Goal: Task Accomplishment & Management: Complete application form

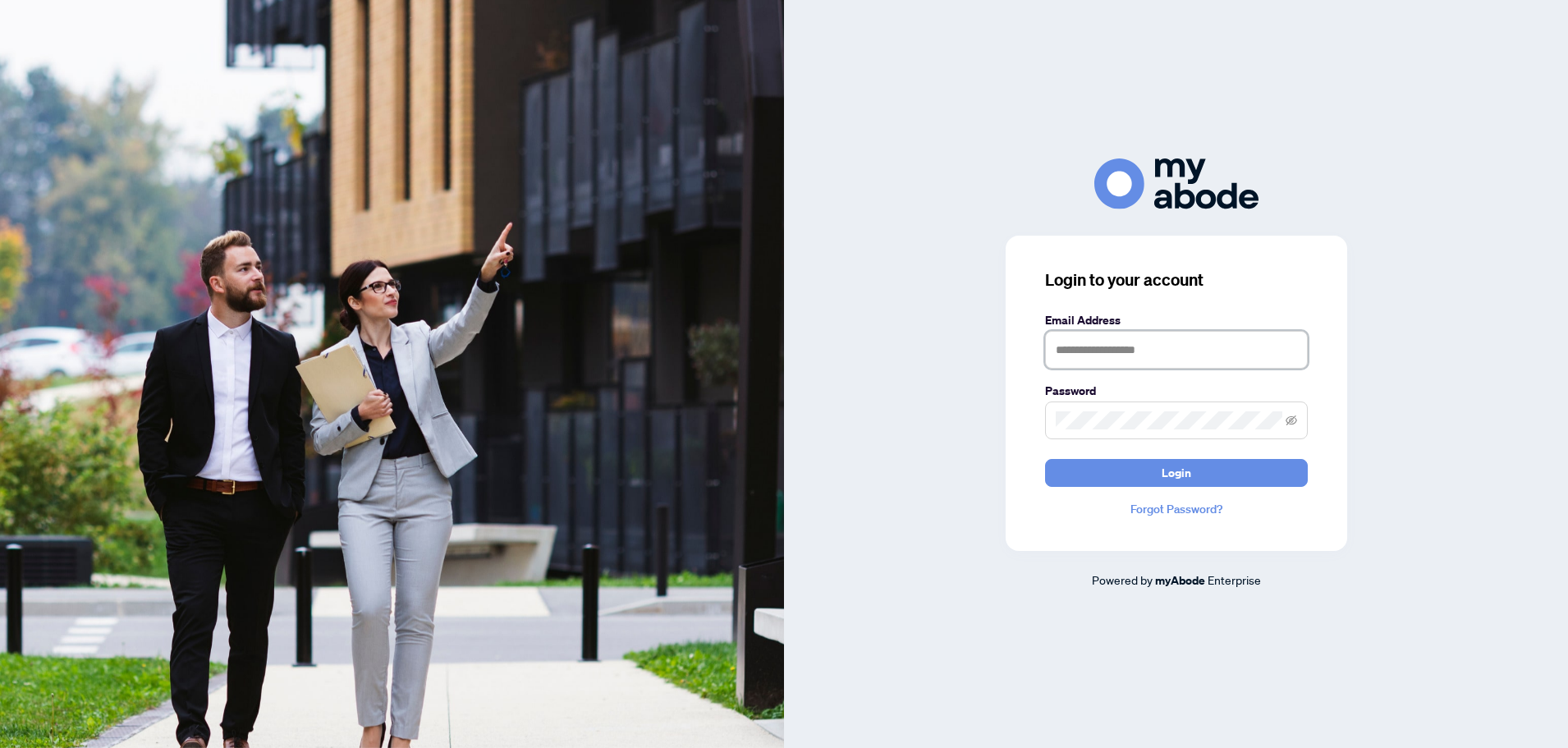
click at [1146, 344] on input "text" at bounding box center [1176, 350] width 263 height 38
type input "**********"
click at [1045, 459] on button "Login" at bounding box center [1176, 472] width 263 height 28
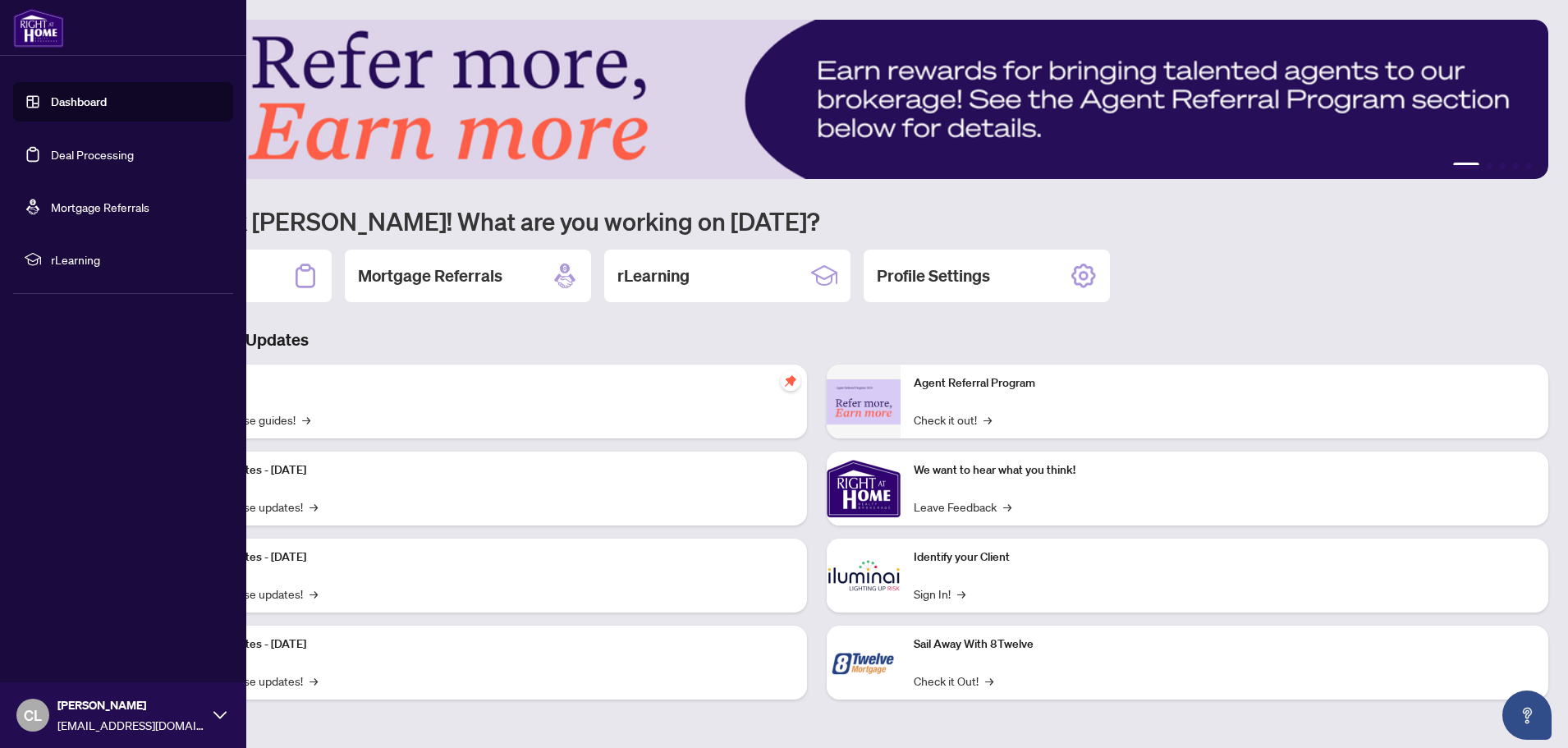
click at [61, 101] on link "Dashboard" at bounding box center [79, 102] width 56 height 14
click at [76, 157] on link "Deal Processing" at bounding box center [93, 154] width 83 height 14
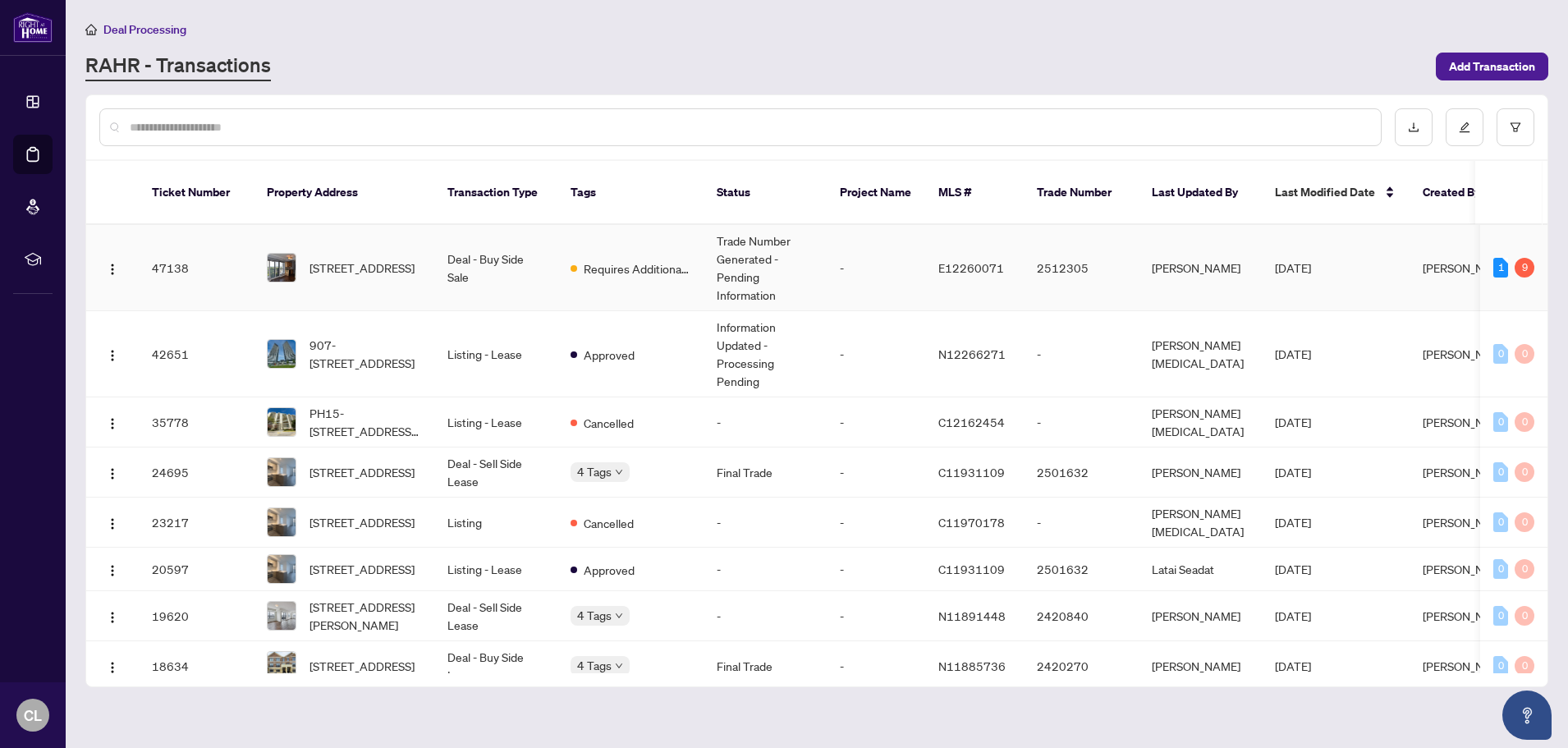
click at [1508, 258] on div "1 9" at bounding box center [1514, 268] width 41 height 20
click at [728, 255] on td "Trade Number Generated - Pending Information" at bounding box center [765, 269] width 123 height 87
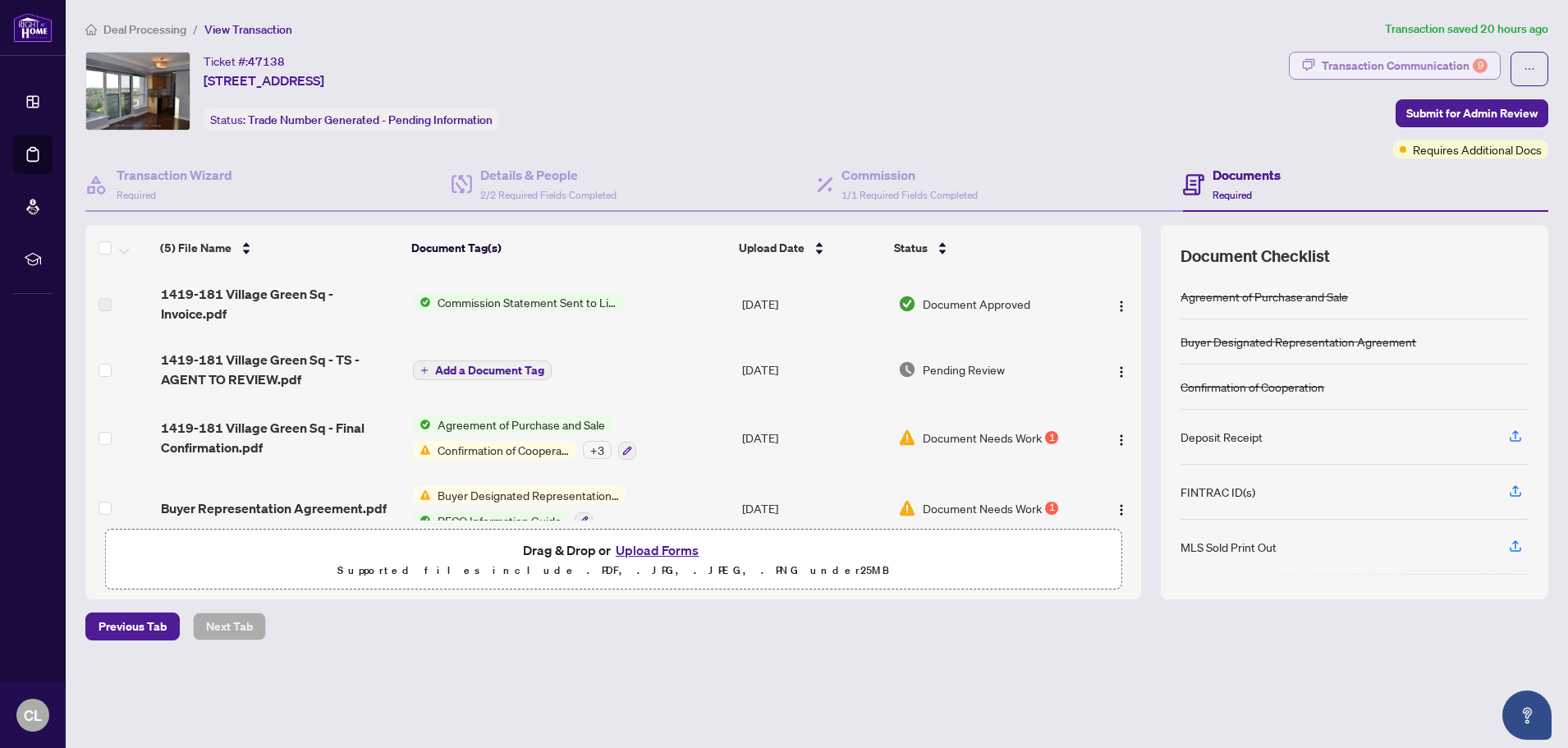
click at [1410, 62] on div "Transaction Communication 9" at bounding box center [1404, 65] width 166 height 26
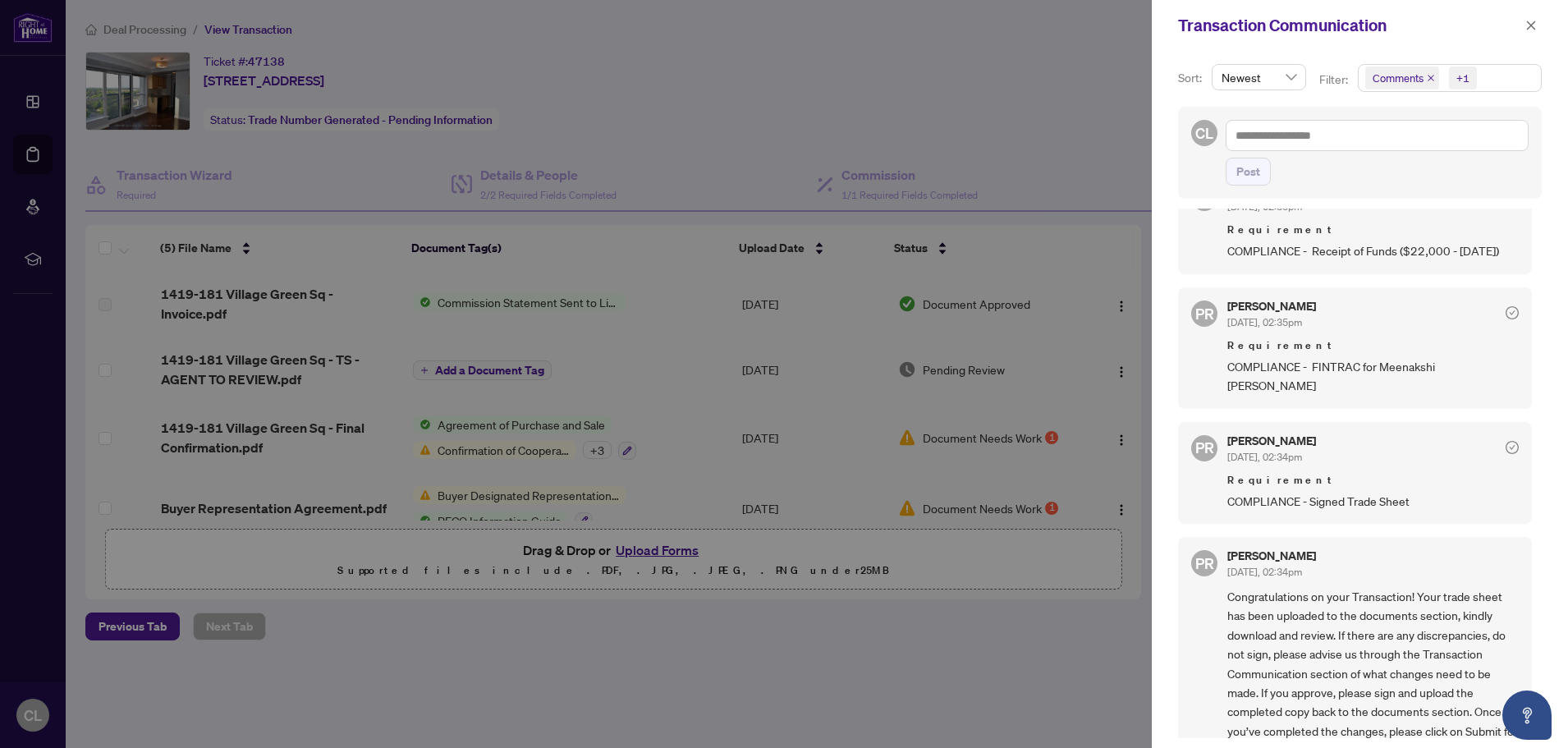
scroll to position [905, 0]
click at [747, 656] on div at bounding box center [784, 374] width 1568 height 748
click at [1537, 19] on button "button" at bounding box center [1531, 25] width 22 height 20
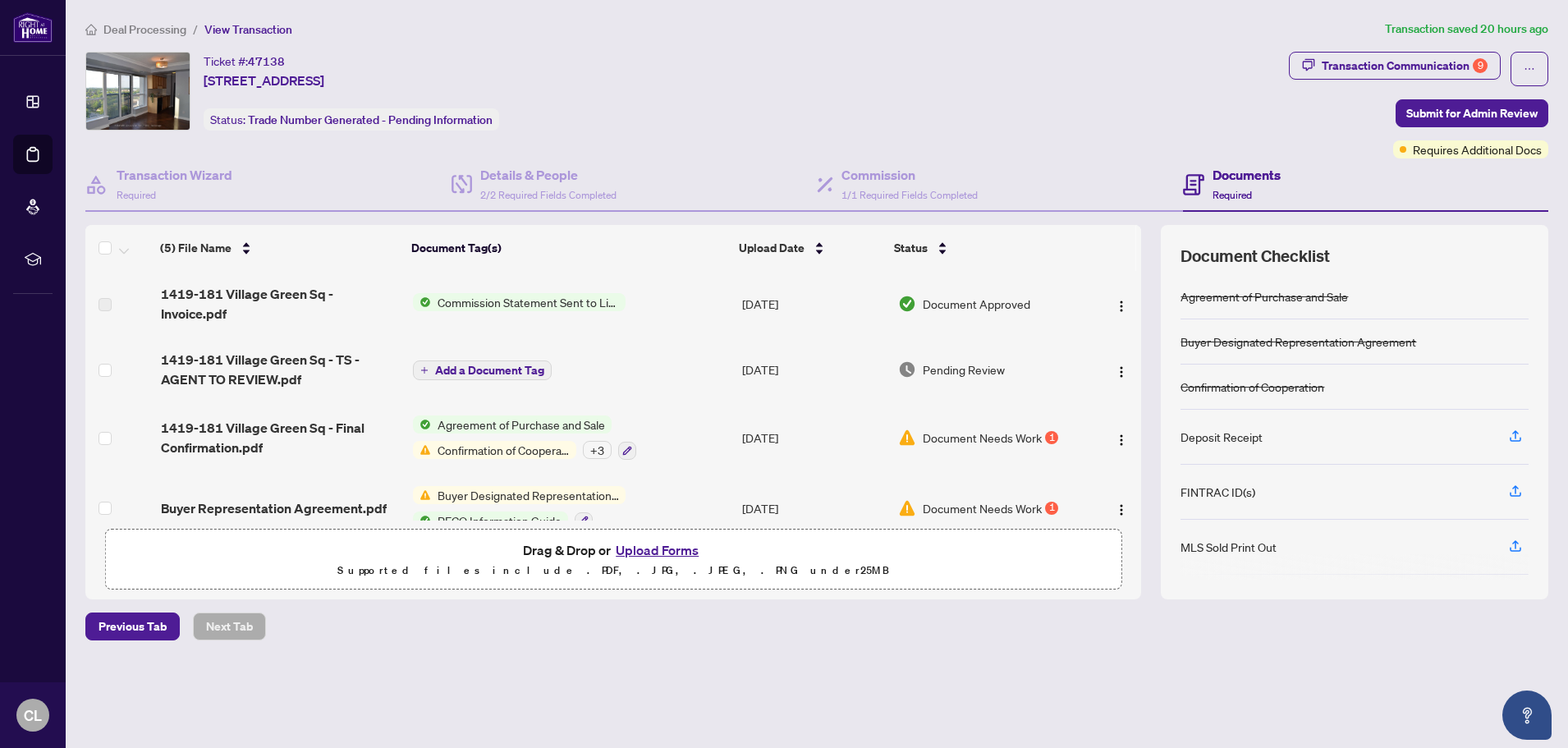
click at [1243, 184] on div "Documents Required" at bounding box center [1246, 184] width 68 height 39
click at [1233, 186] on div "Documents Required" at bounding box center [1246, 184] width 68 height 39
click at [770, 357] on td "[DATE]" at bounding box center [813, 369] width 156 height 66
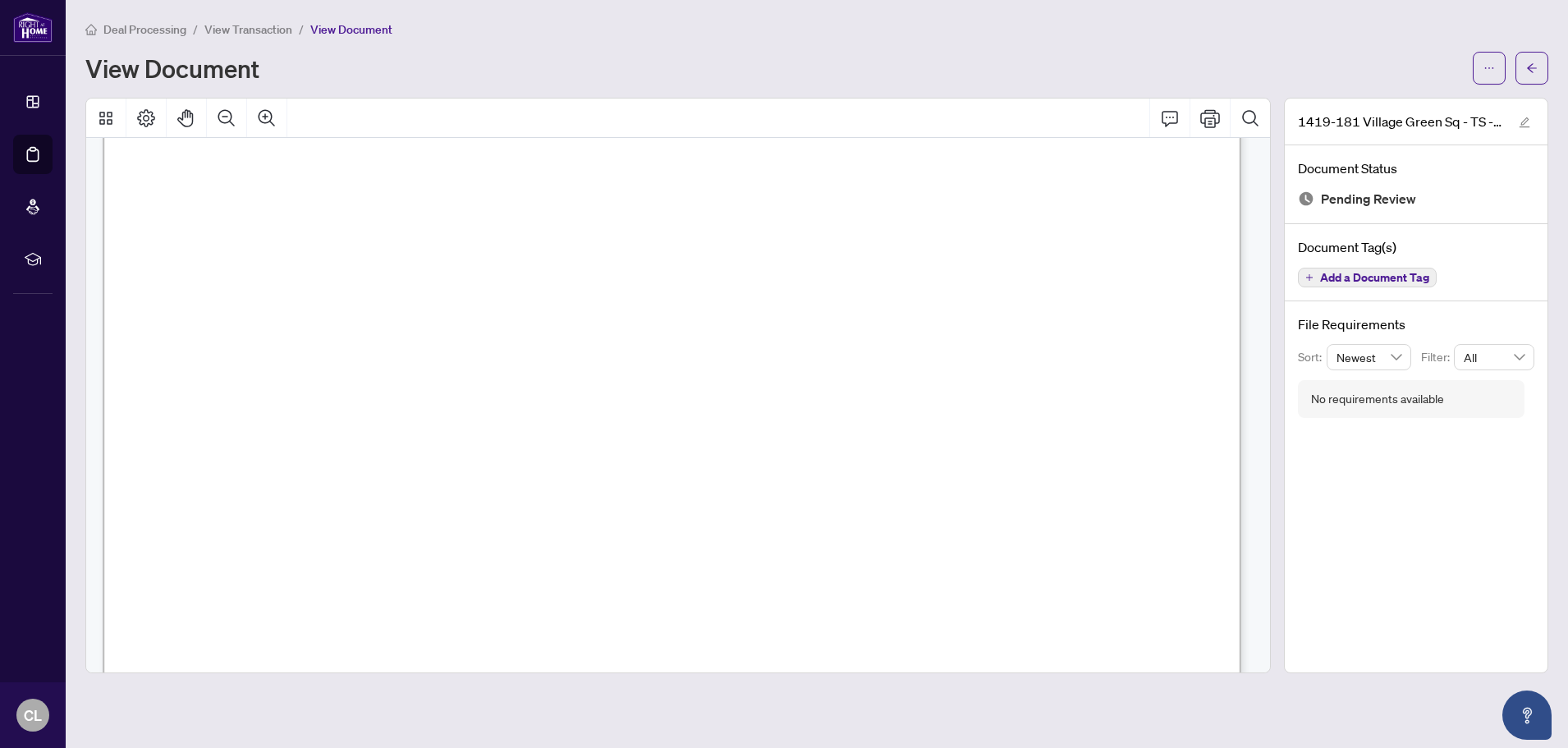
scroll to position [643, 0]
click at [1535, 62] on icon "arrow-left" at bounding box center [1531, 68] width 12 height 12
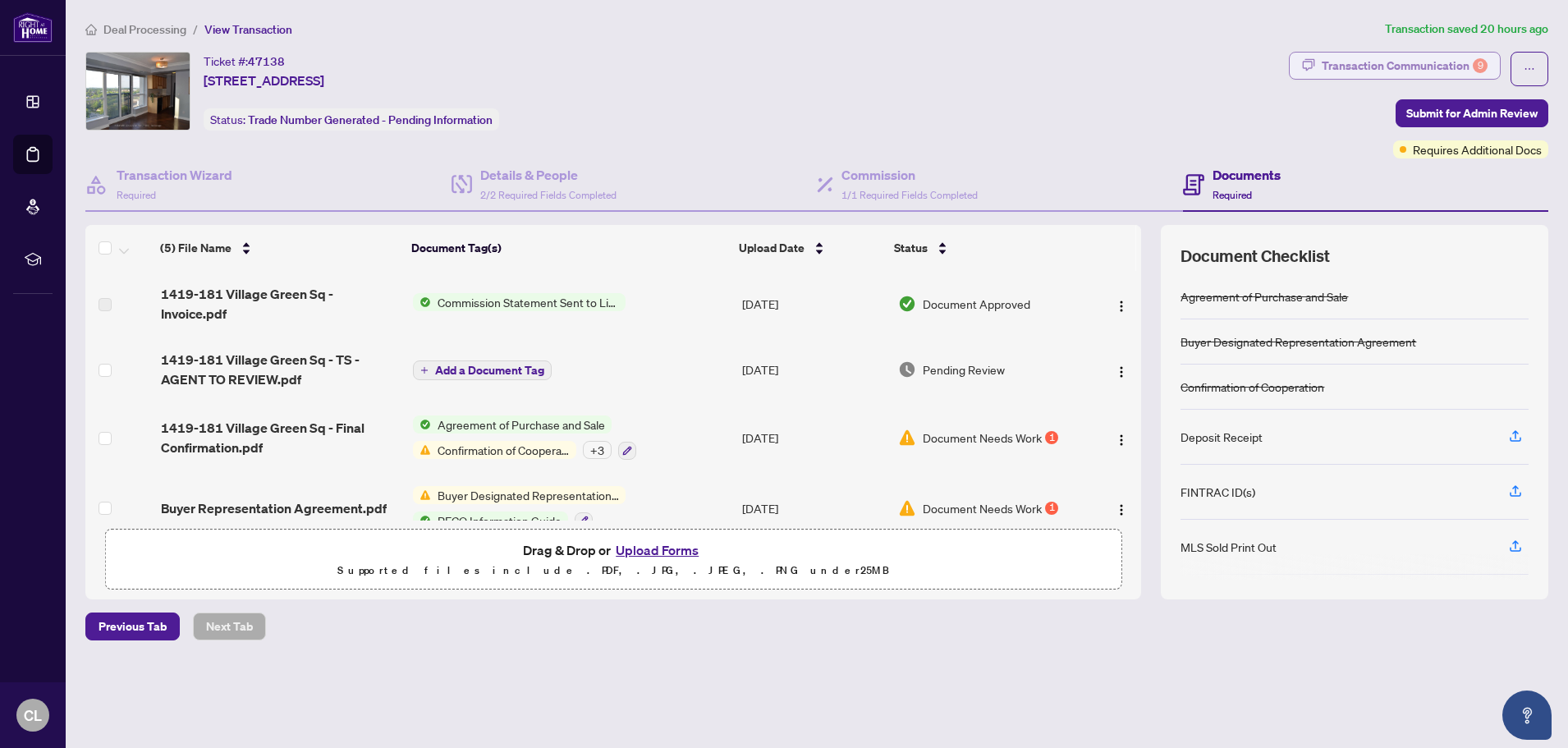
click at [1401, 64] on div "Transaction Communication 9" at bounding box center [1404, 65] width 166 height 26
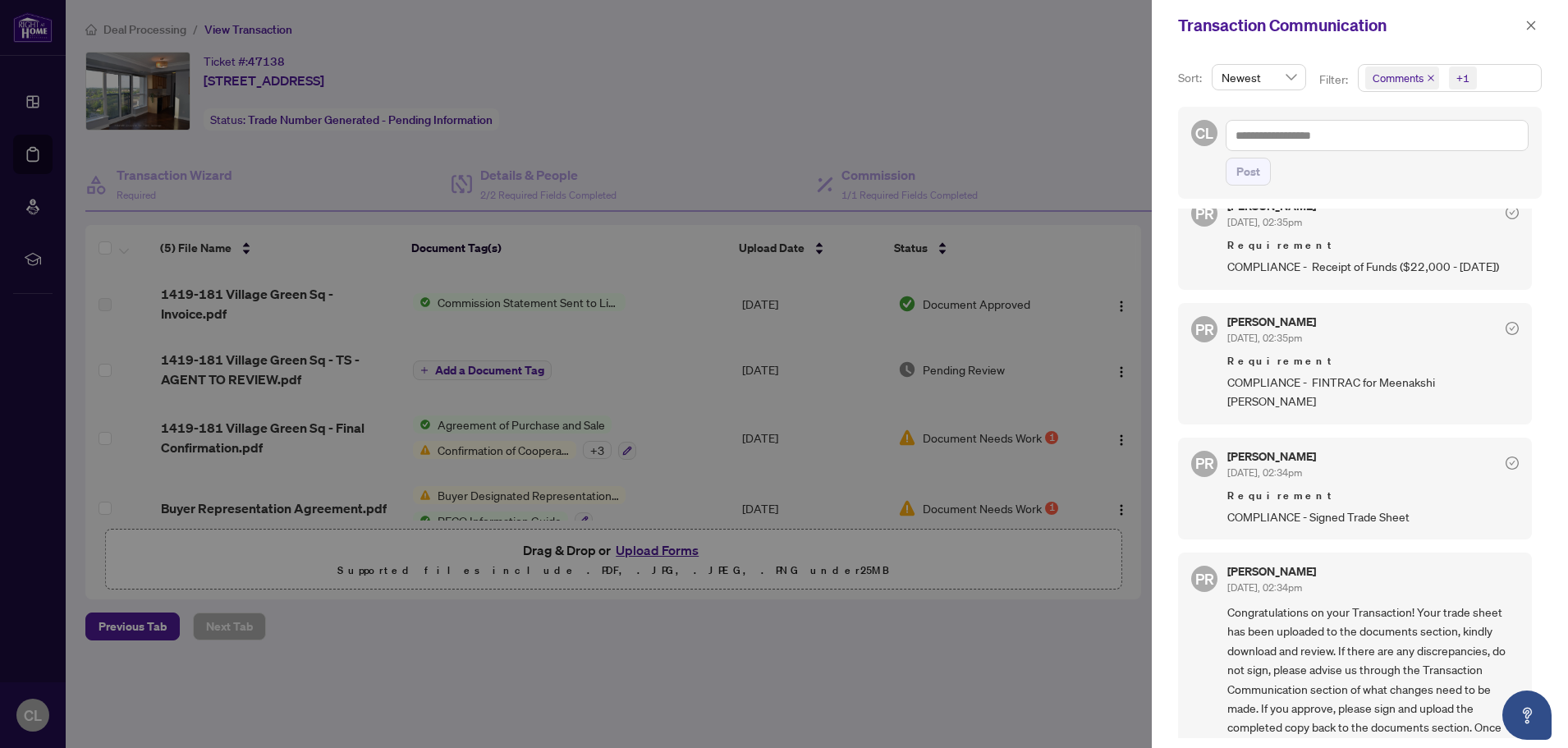
scroll to position [905, 0]
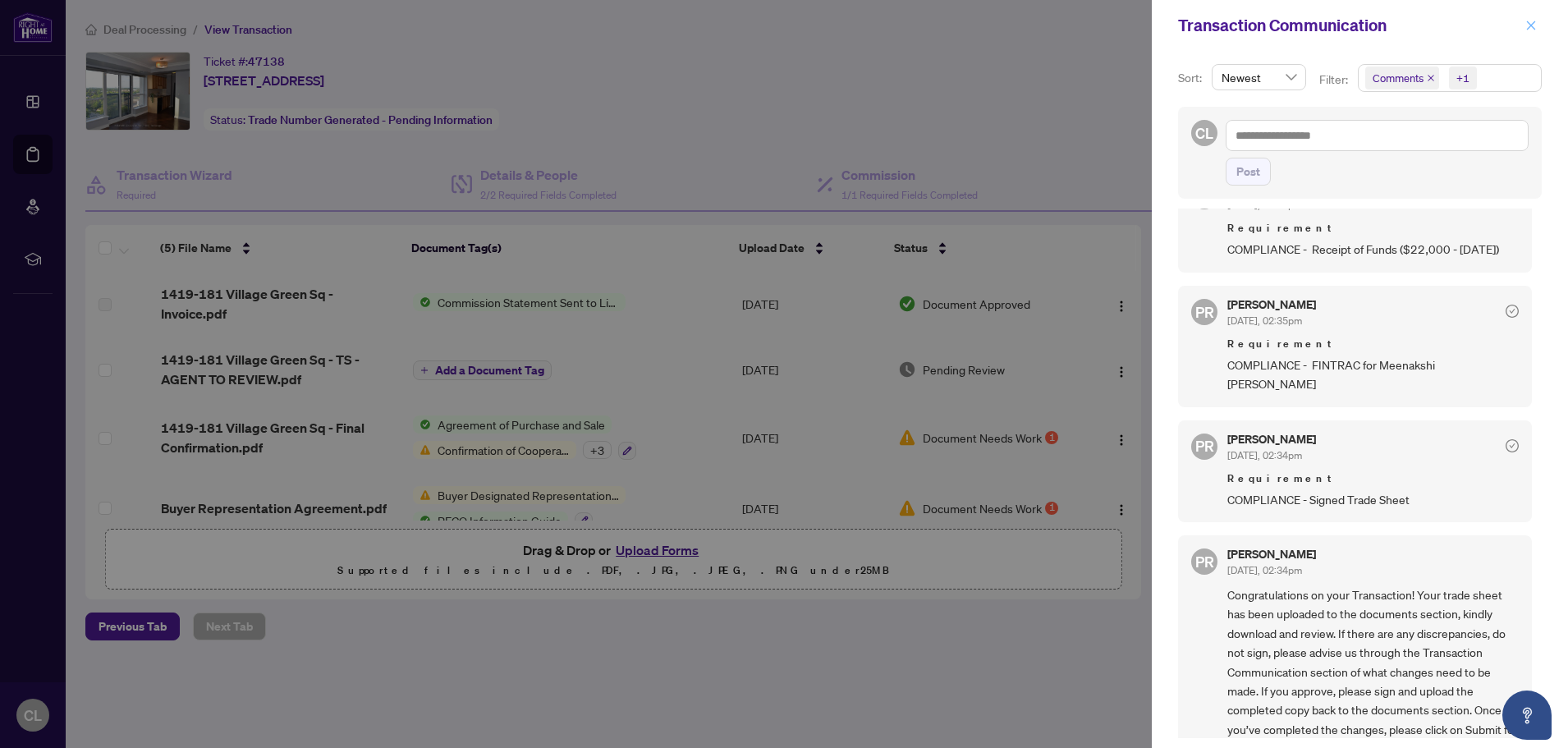
click at [1532, 20] on icon "close" at bounding box center [1530, 25] width 12 height 12
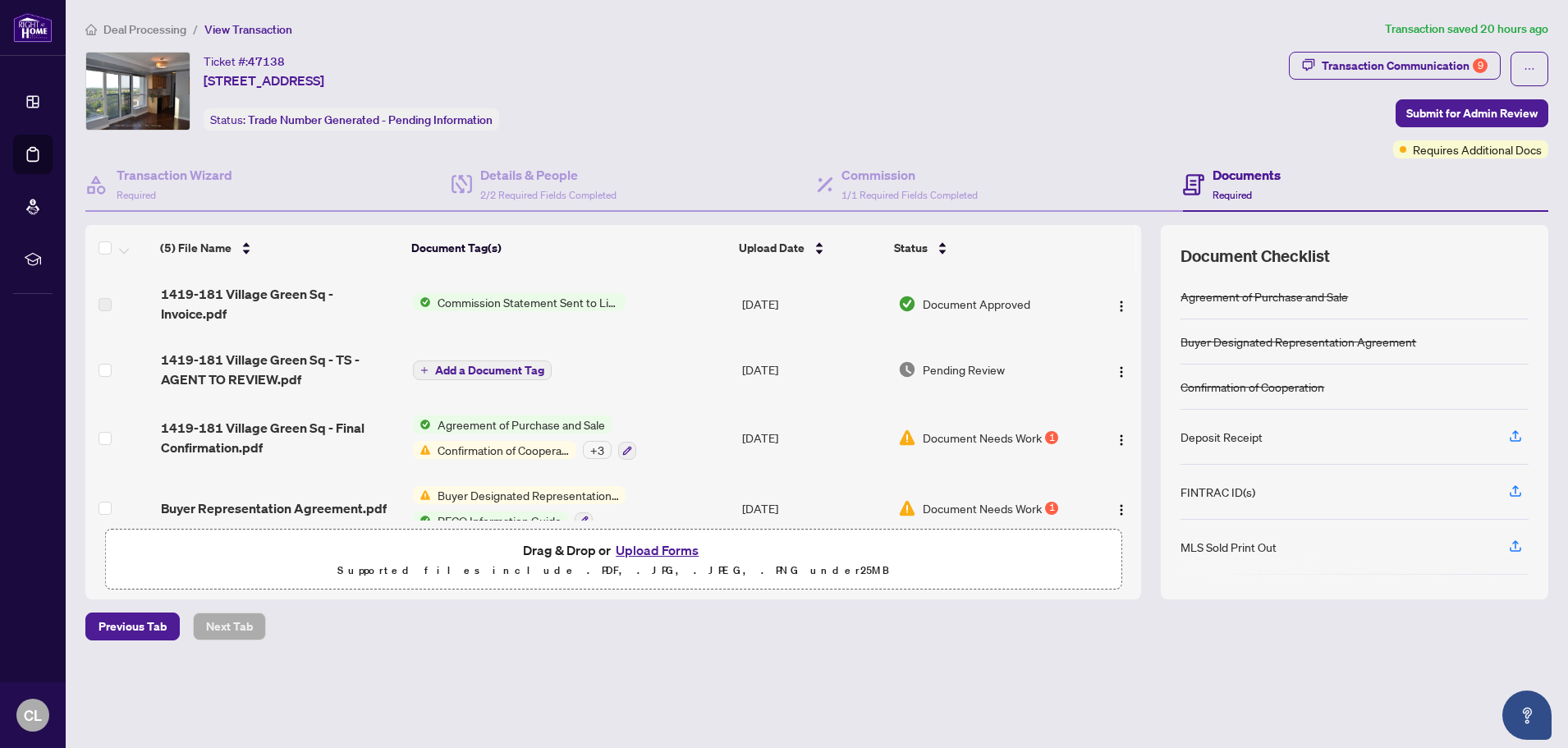
click at [523, 365] on span "Add a Document Tag" at bounding box center [489, 370] width 109 height 12
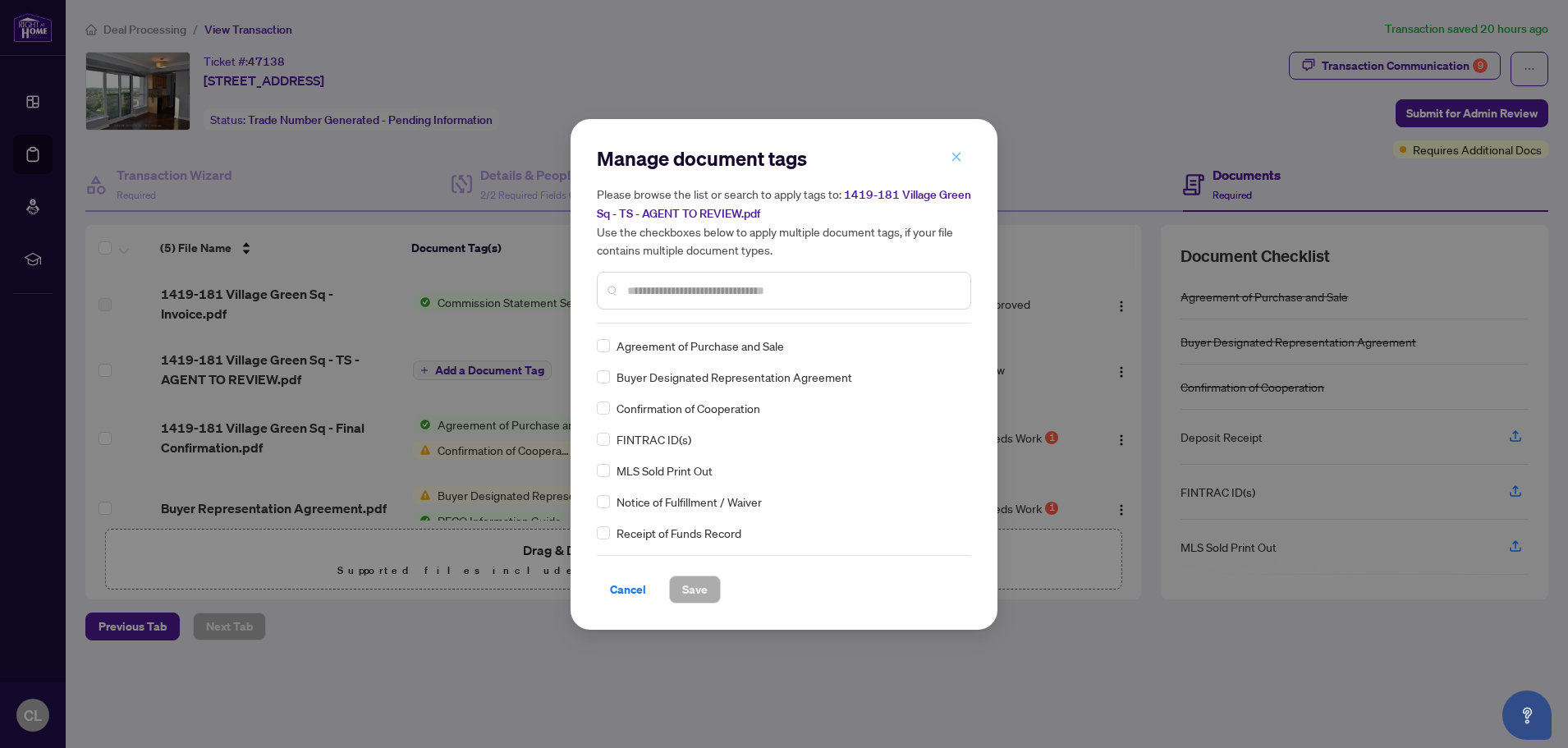
click at [962, 158] on button "button" at bounding box center [956, 157] width 32 height 28
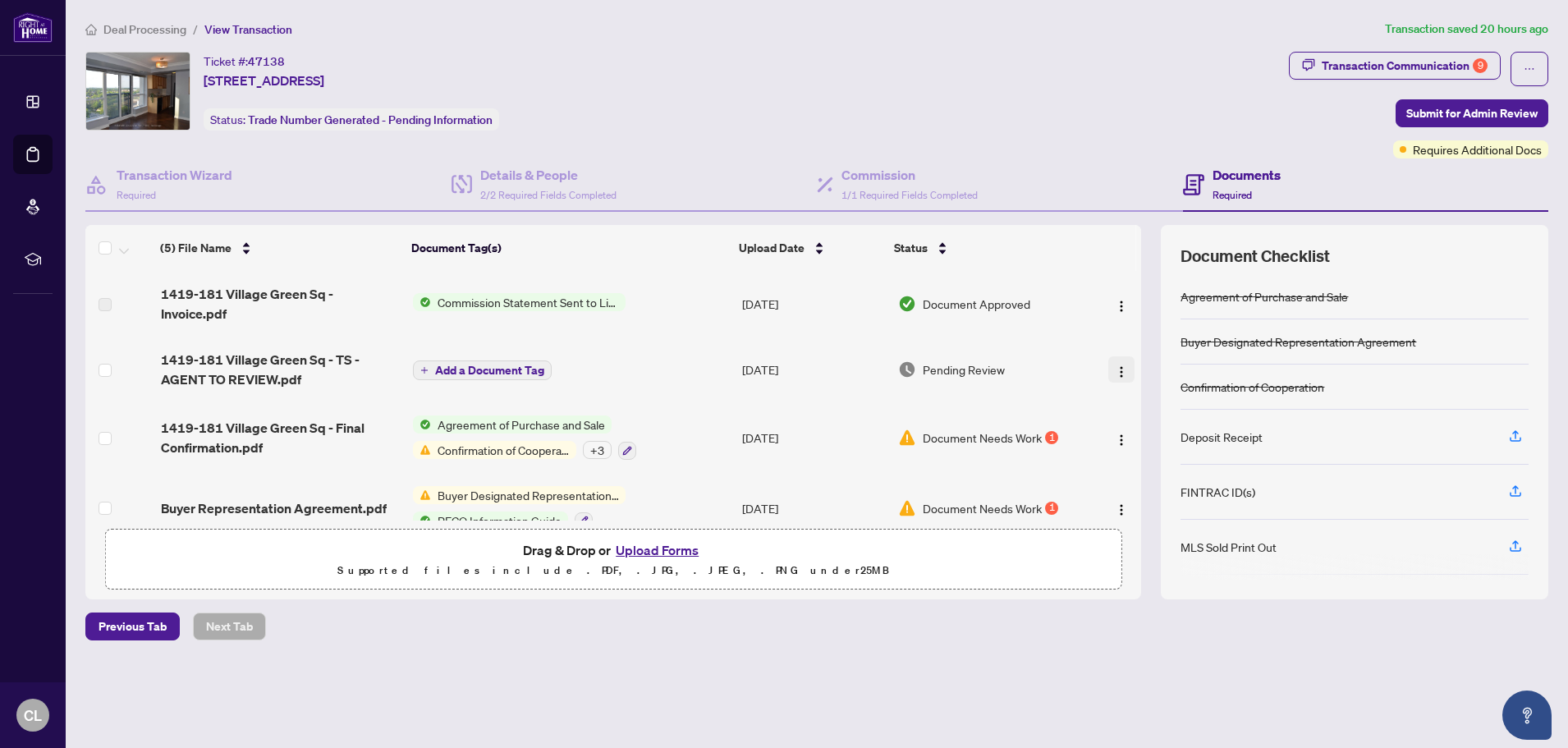
click at [1117, 366] on img "button" at bounding box center [1121, 372] width 14 height 14
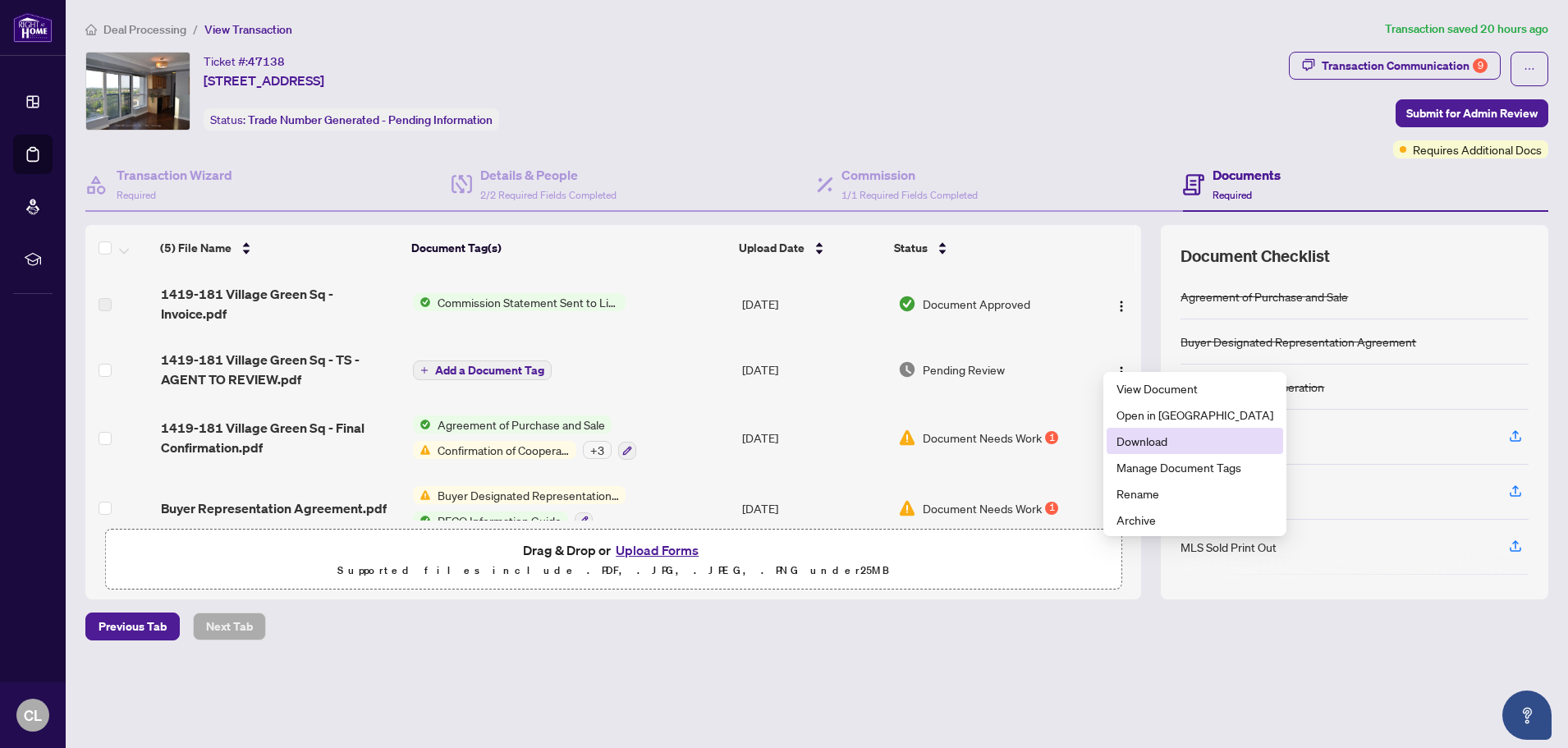
click at [1137, 447] on span "Download" at bounding box center [1194, 441] width 157 height 18
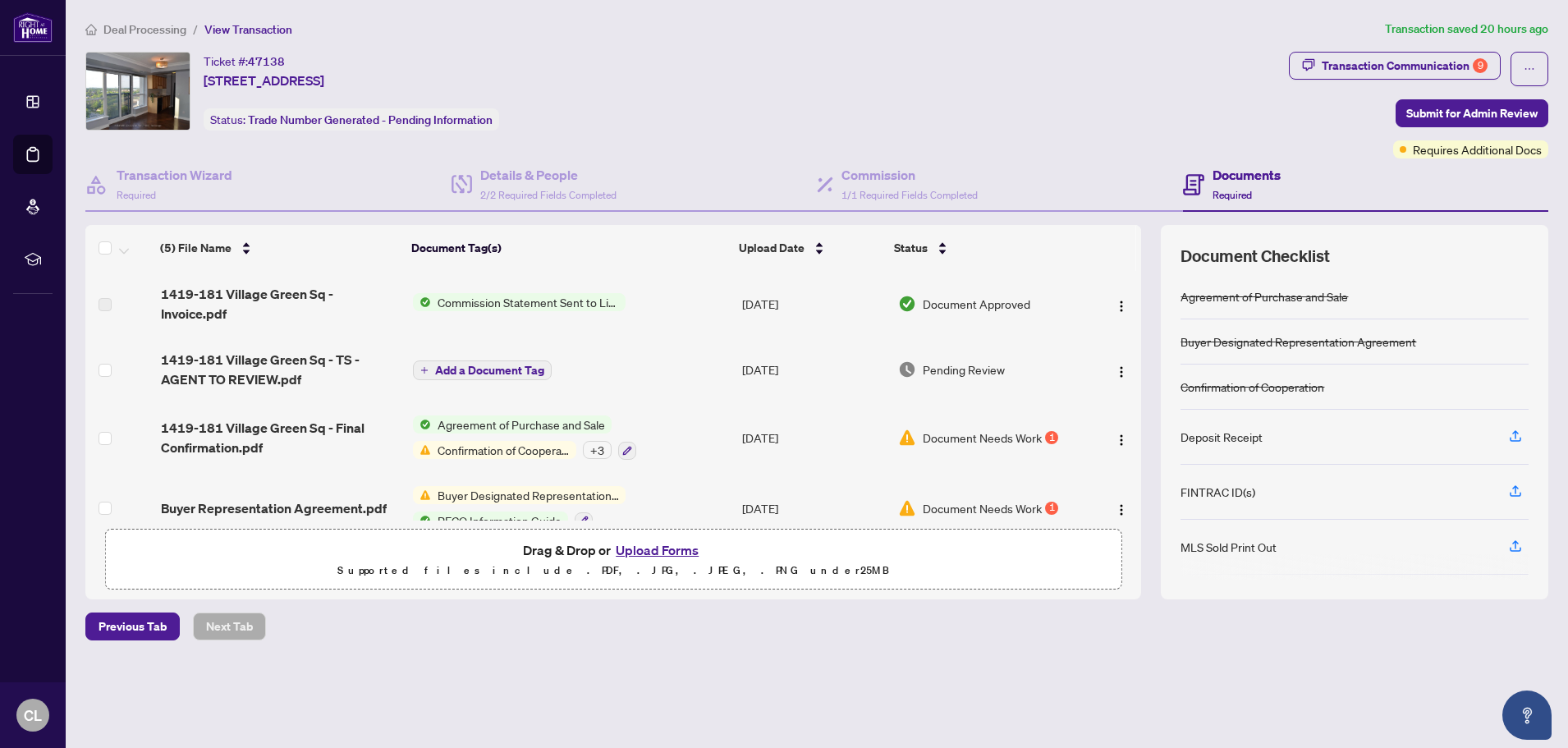
click at [642, 550] on button "Upload Forms" at bounding box center [657, 551] width 93 height 22
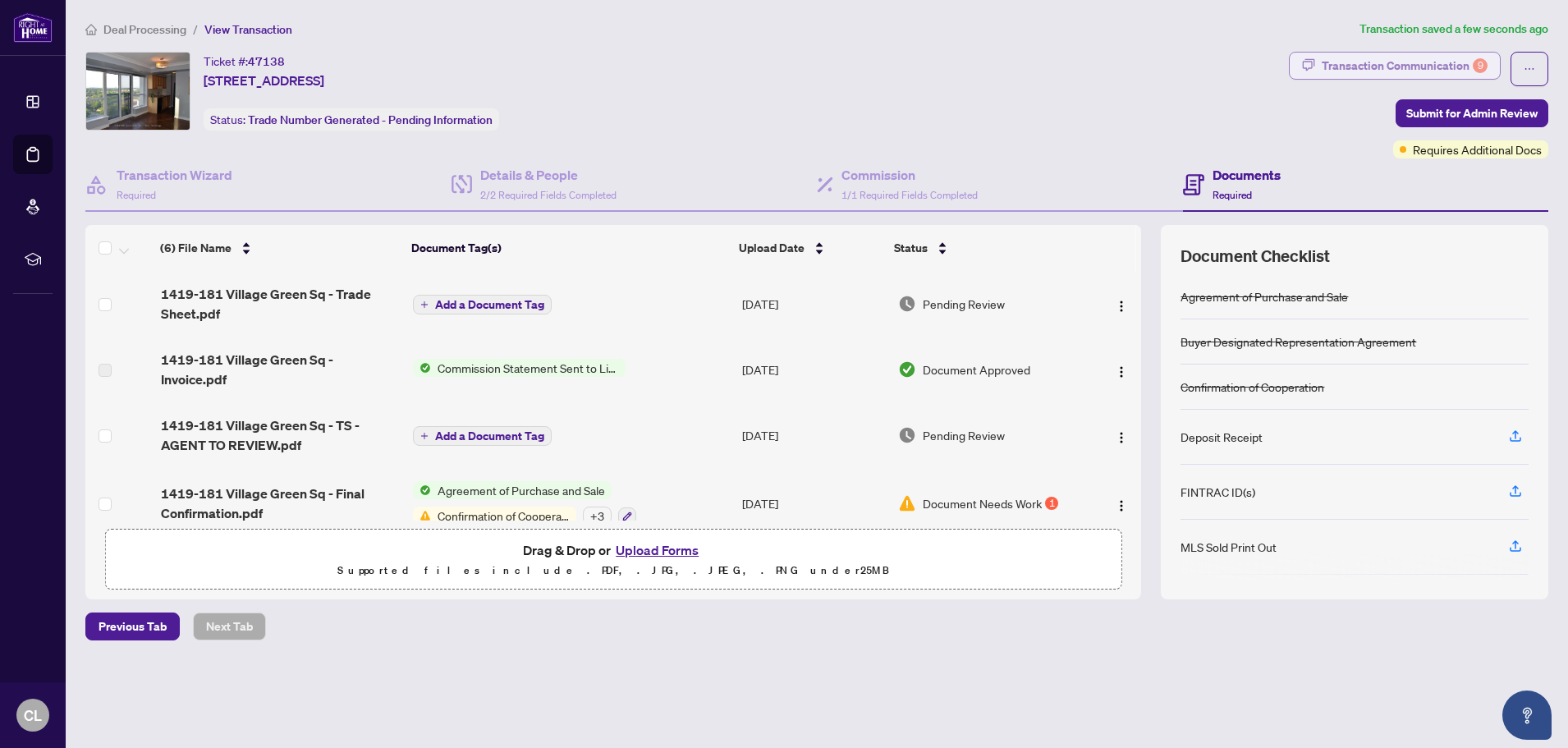
click at [1380, 66] on div "Transaction Communication 9" at bounding box center [1404, 65] width 166 height 26
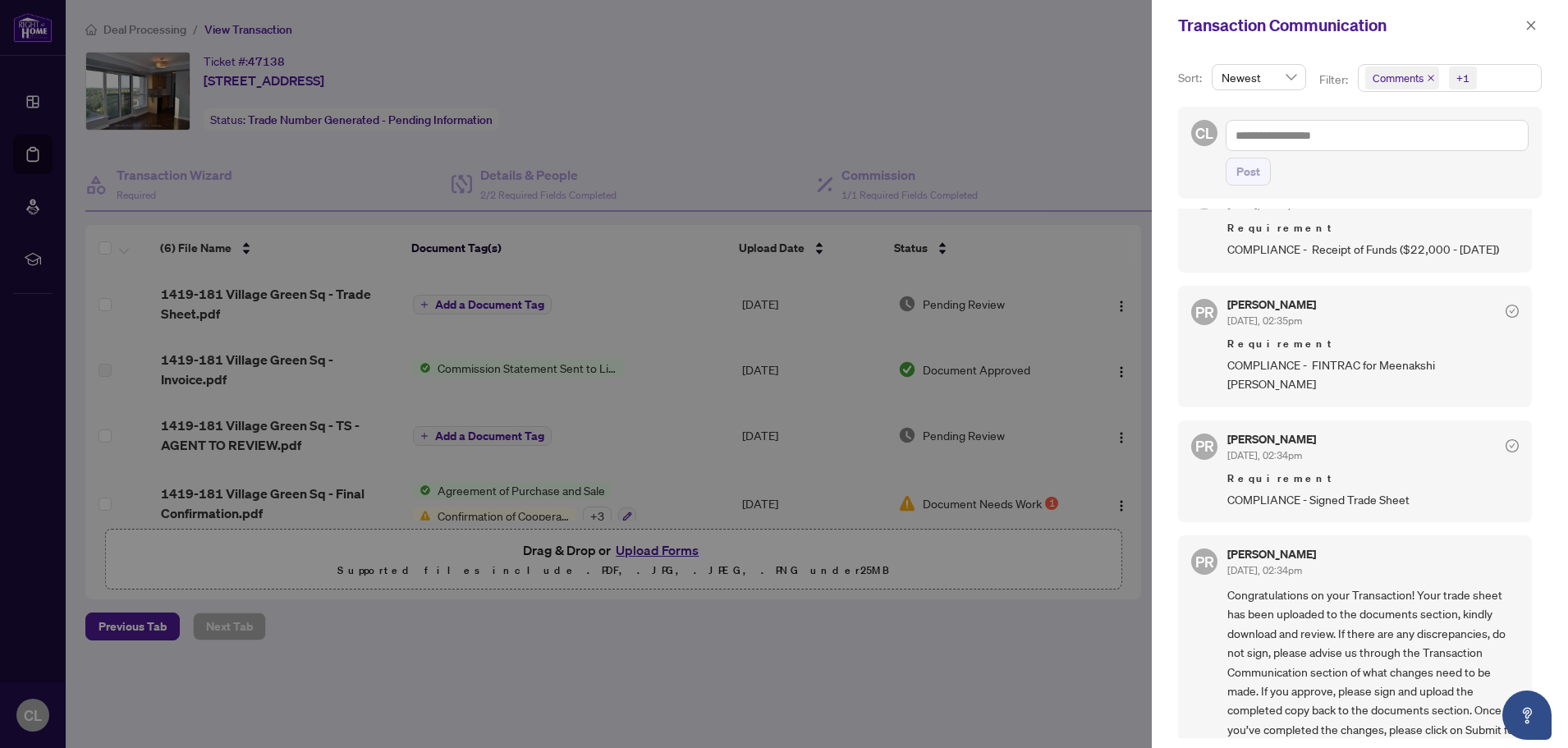
scroll to position [659, 0]
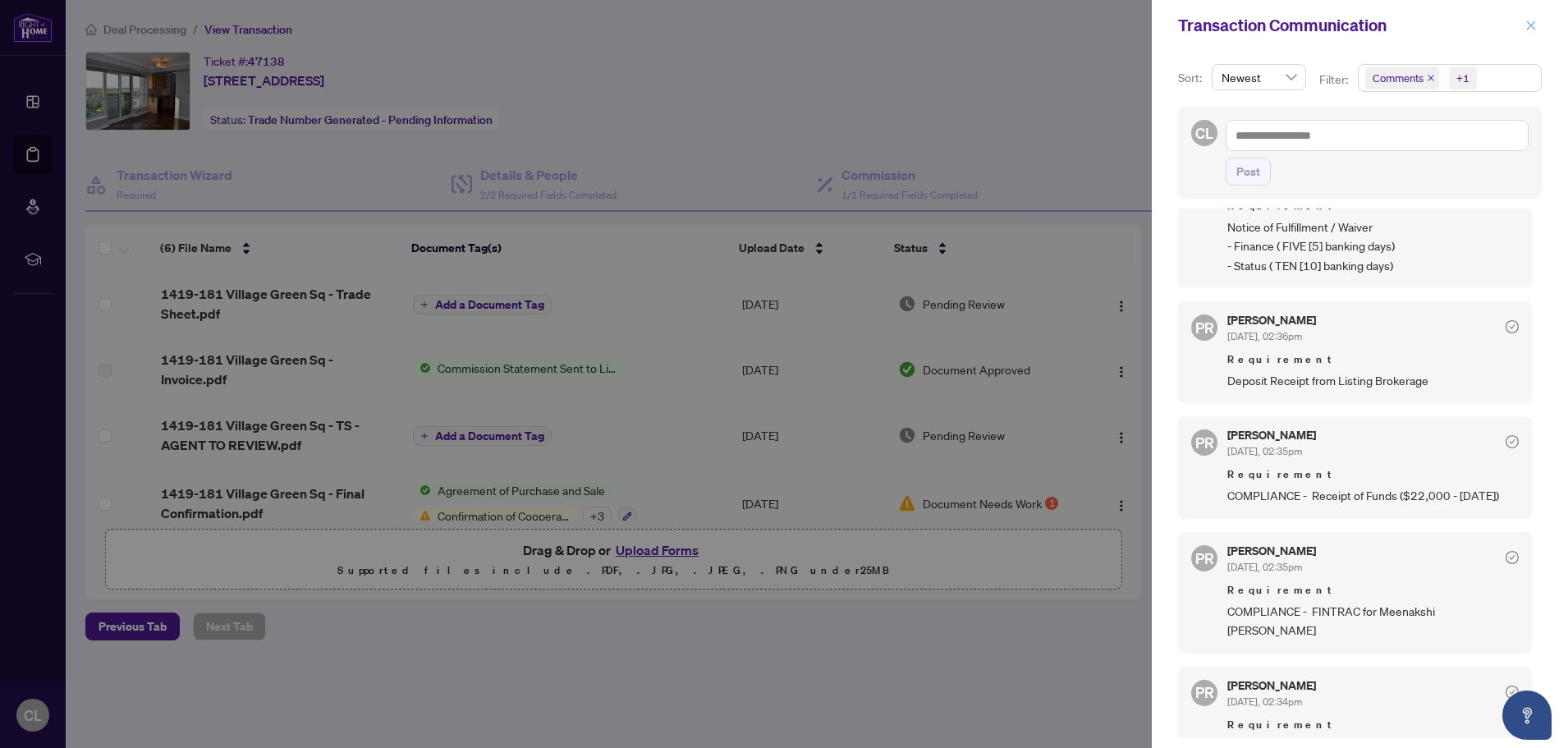
click at [1536, 23] on icon "close" at bounding box center [1530, 25] width 12 height 12
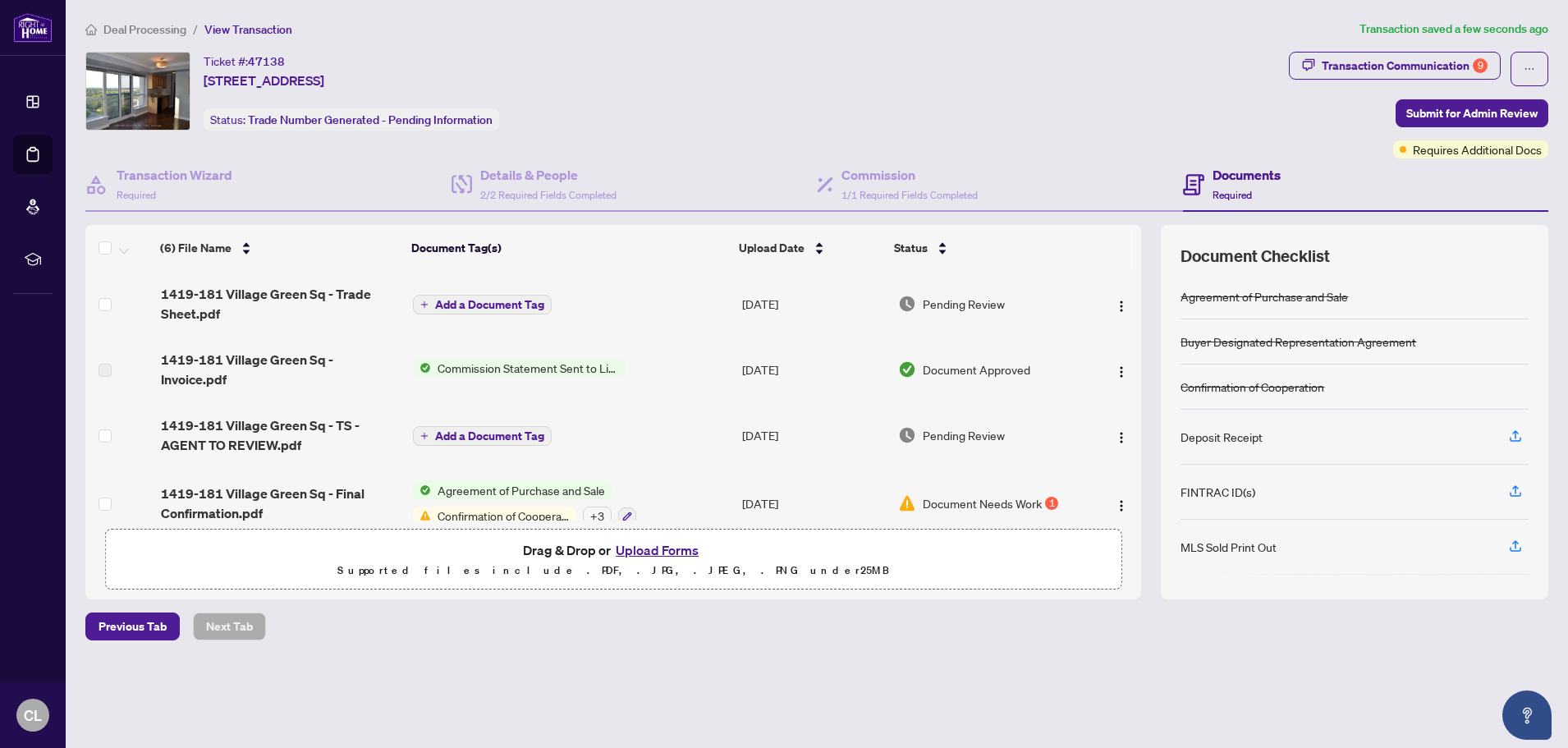
click at [639, 552] on button "Upload Forms" at bounding box center [657, 551] width 93 height 22
click at [664, 551] on button "Upload Forms" at bounding box center [657, 551] width 93 height 22
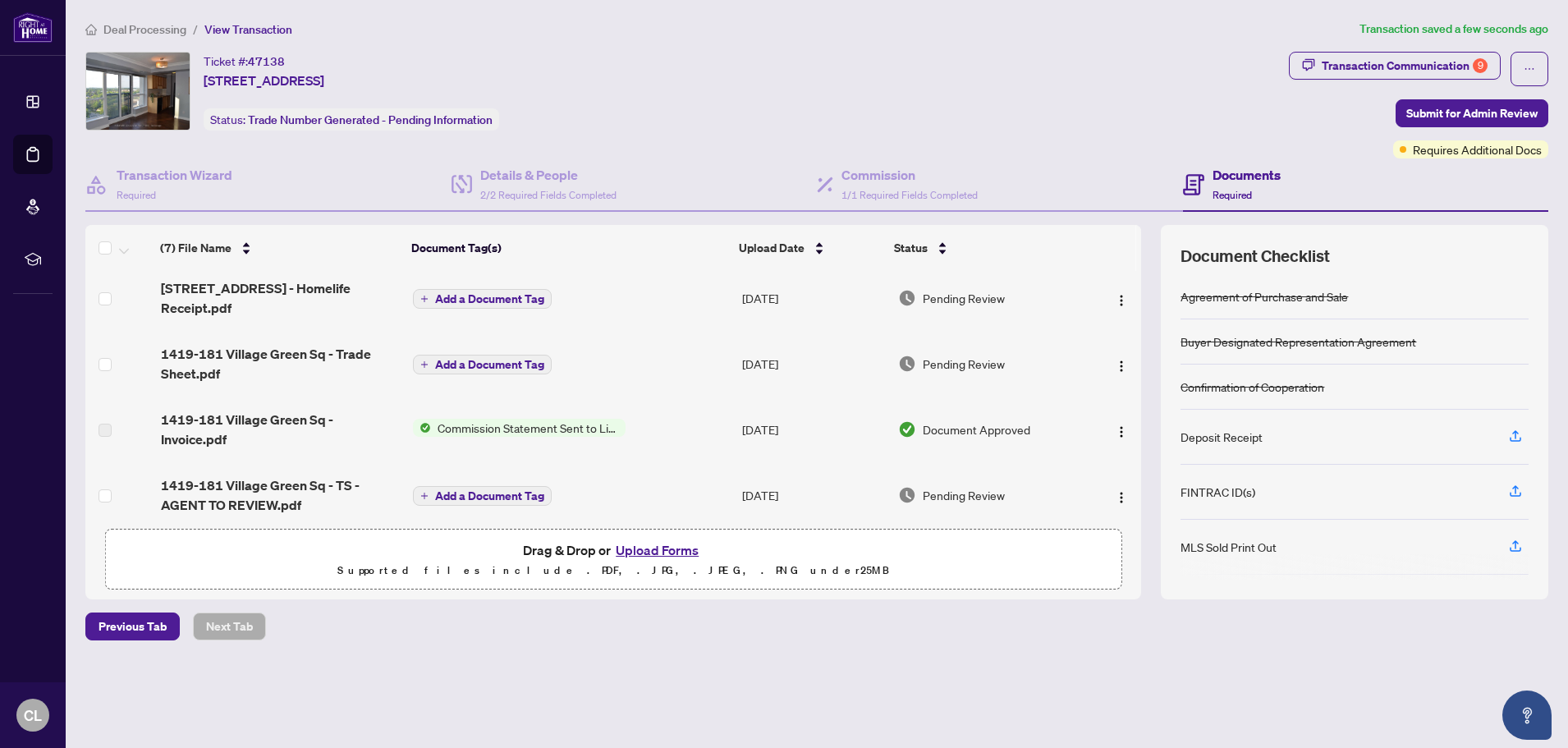
scroll to position [0, 0]
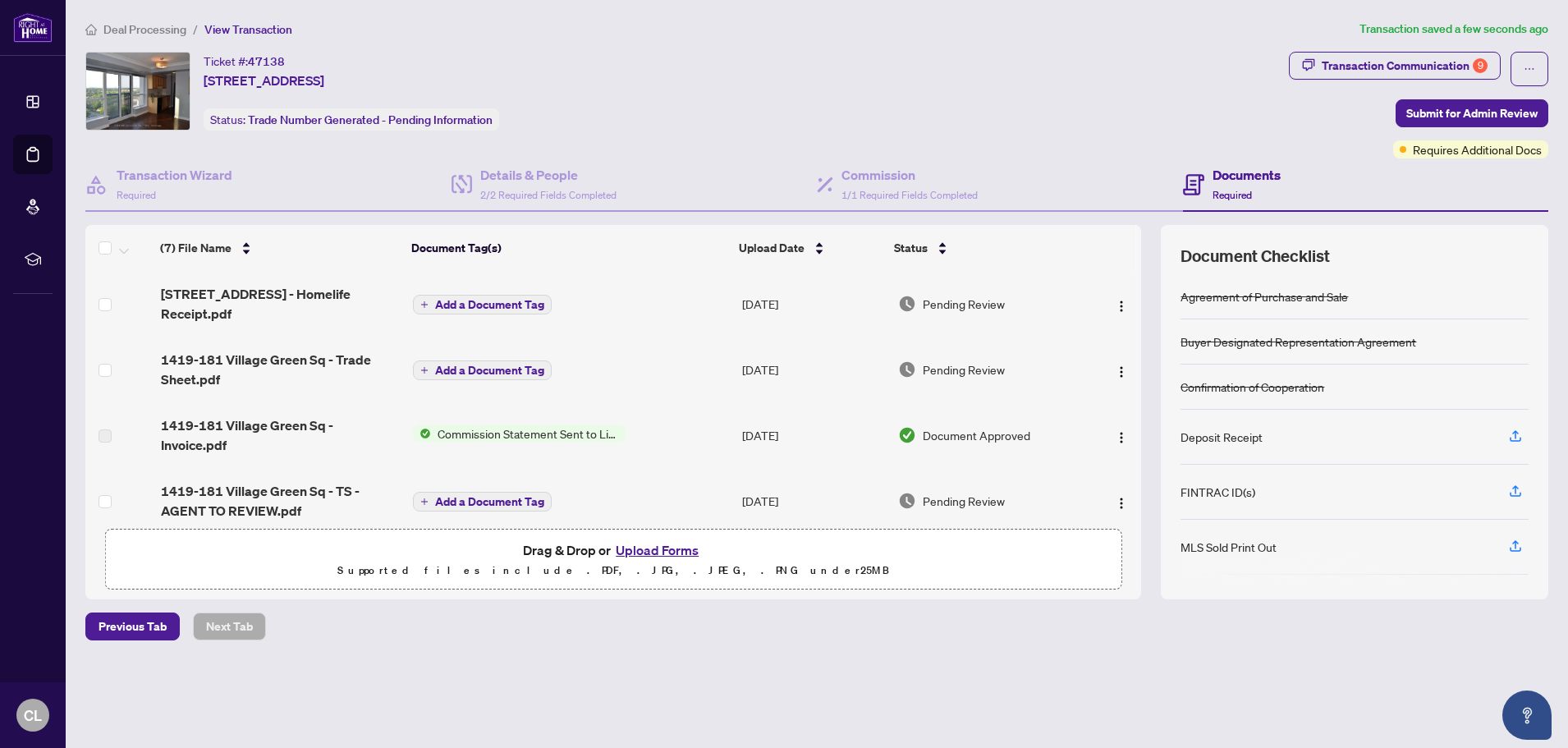
click at [488, 304] on span "Add a Document Tag" at bounding box center [489, 305] width 109 height 12
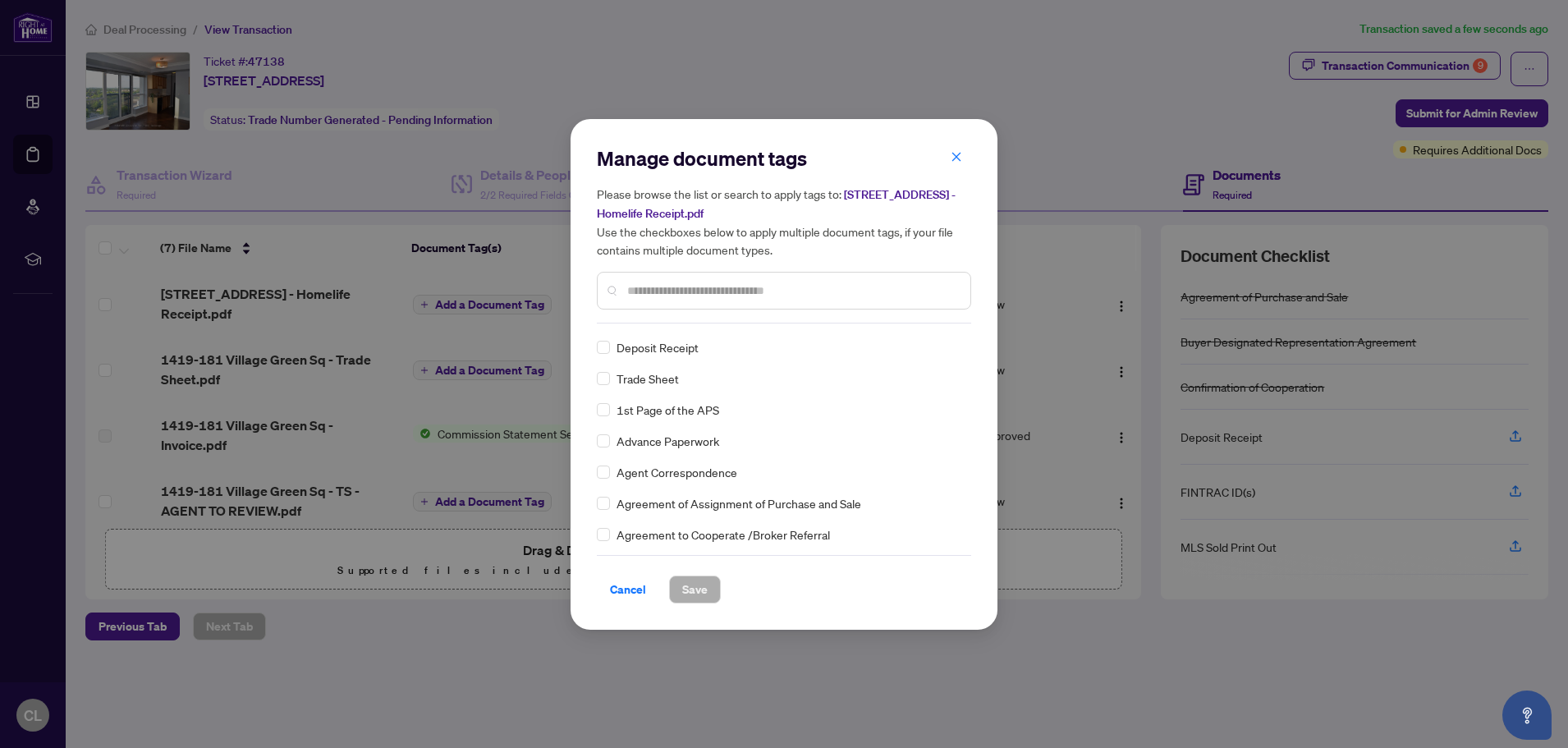
scroll to position [246, 0]
click at [667, 349] on span "Deposit Receipt" at bounding box center [657, 349] width 82 height 18
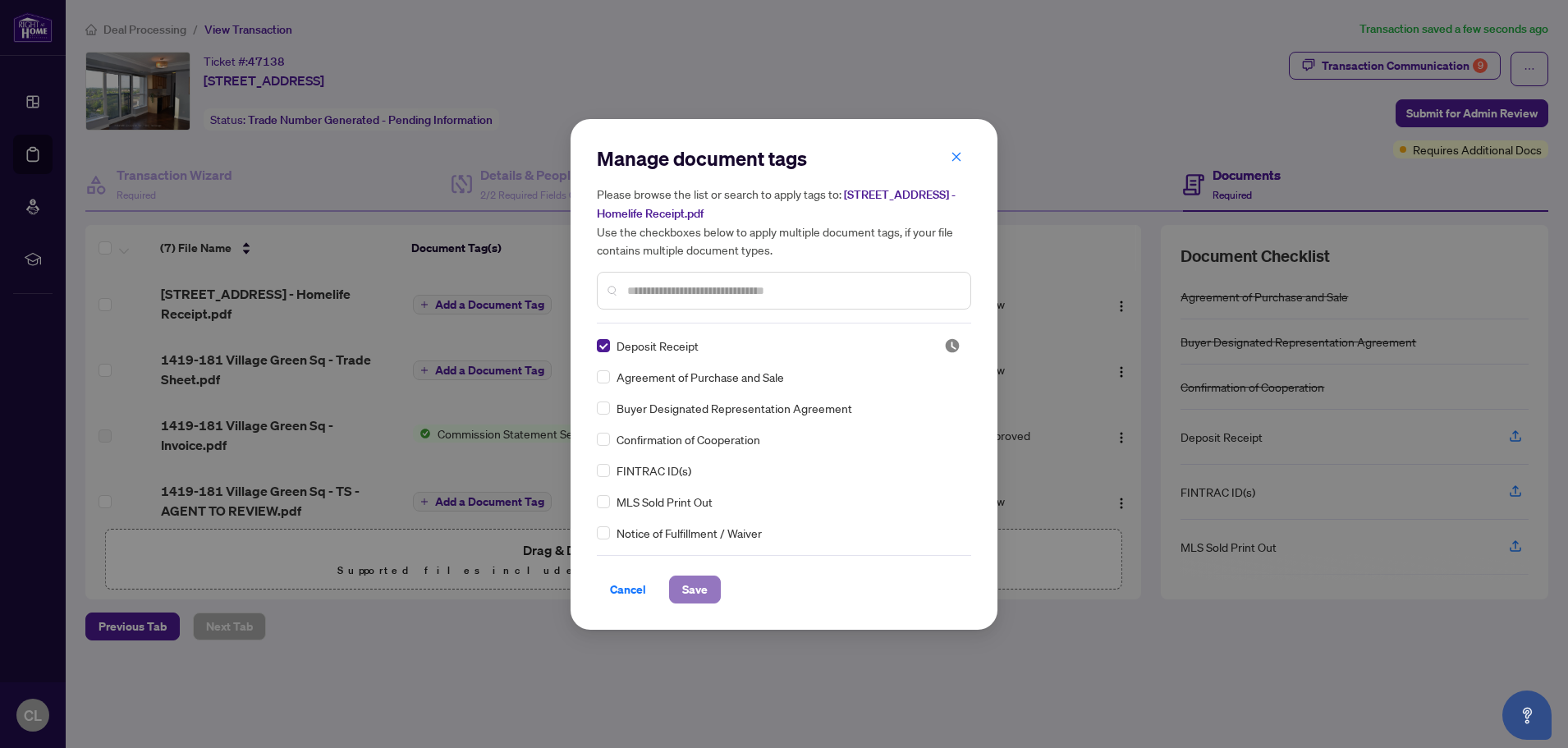
click at [689, 591] on span "Save" at bounding box center [694, 589] width 25 height 26
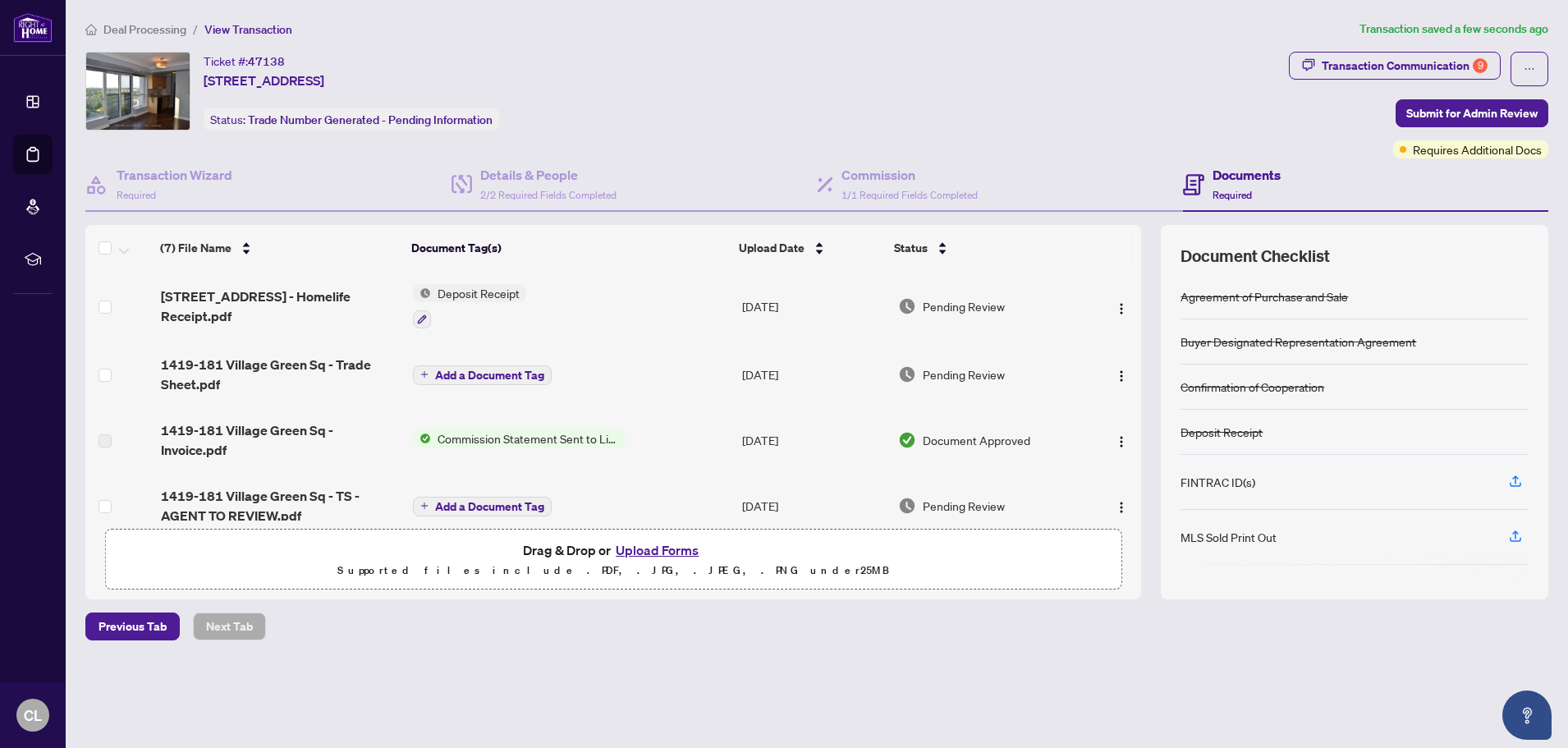
click at [473, 373] on span "Add a Document Tag" at bounding box center [489, 375] width 109 height 12
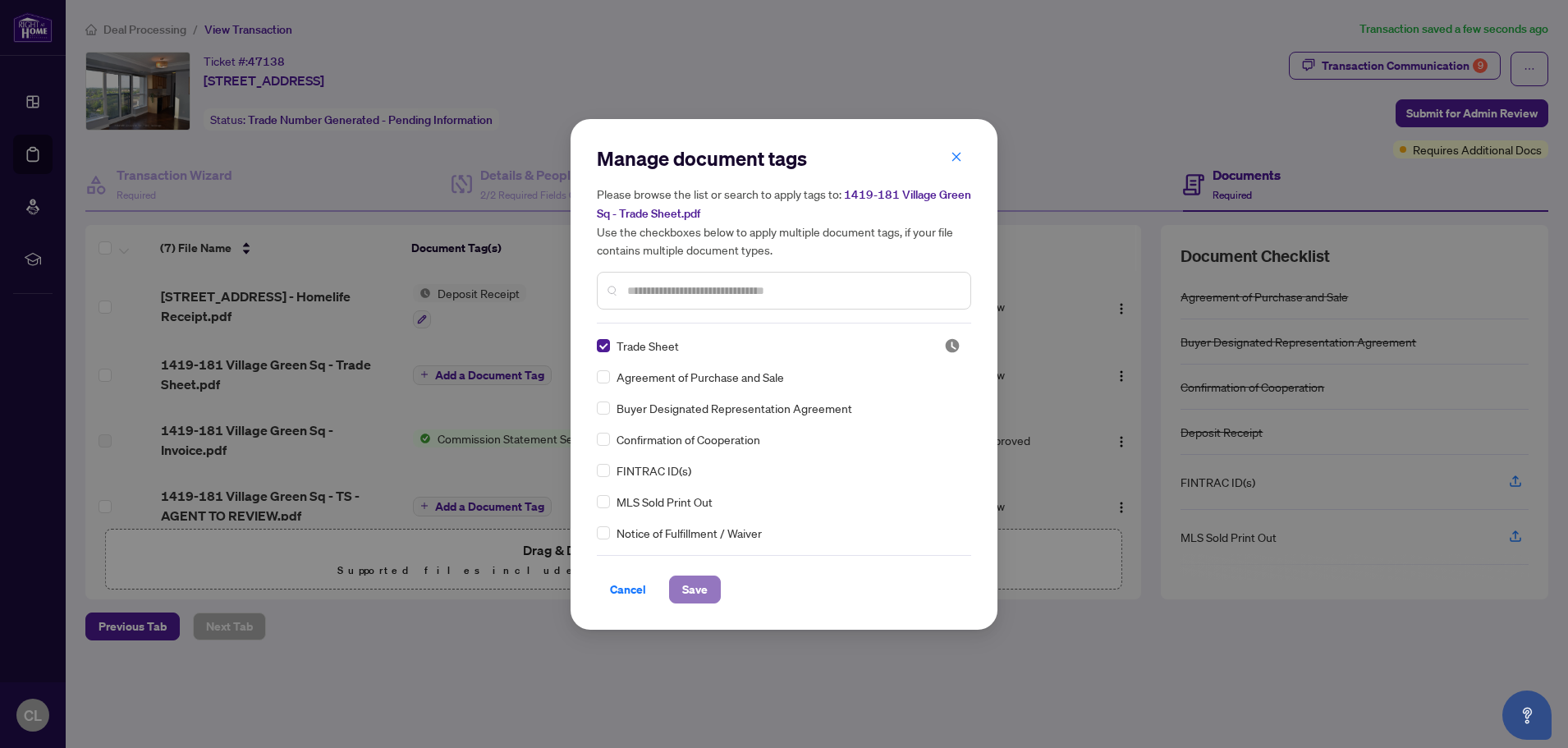
click at [692, 590] on span "Save" at bounding box center [694, 589] width 25 height 26
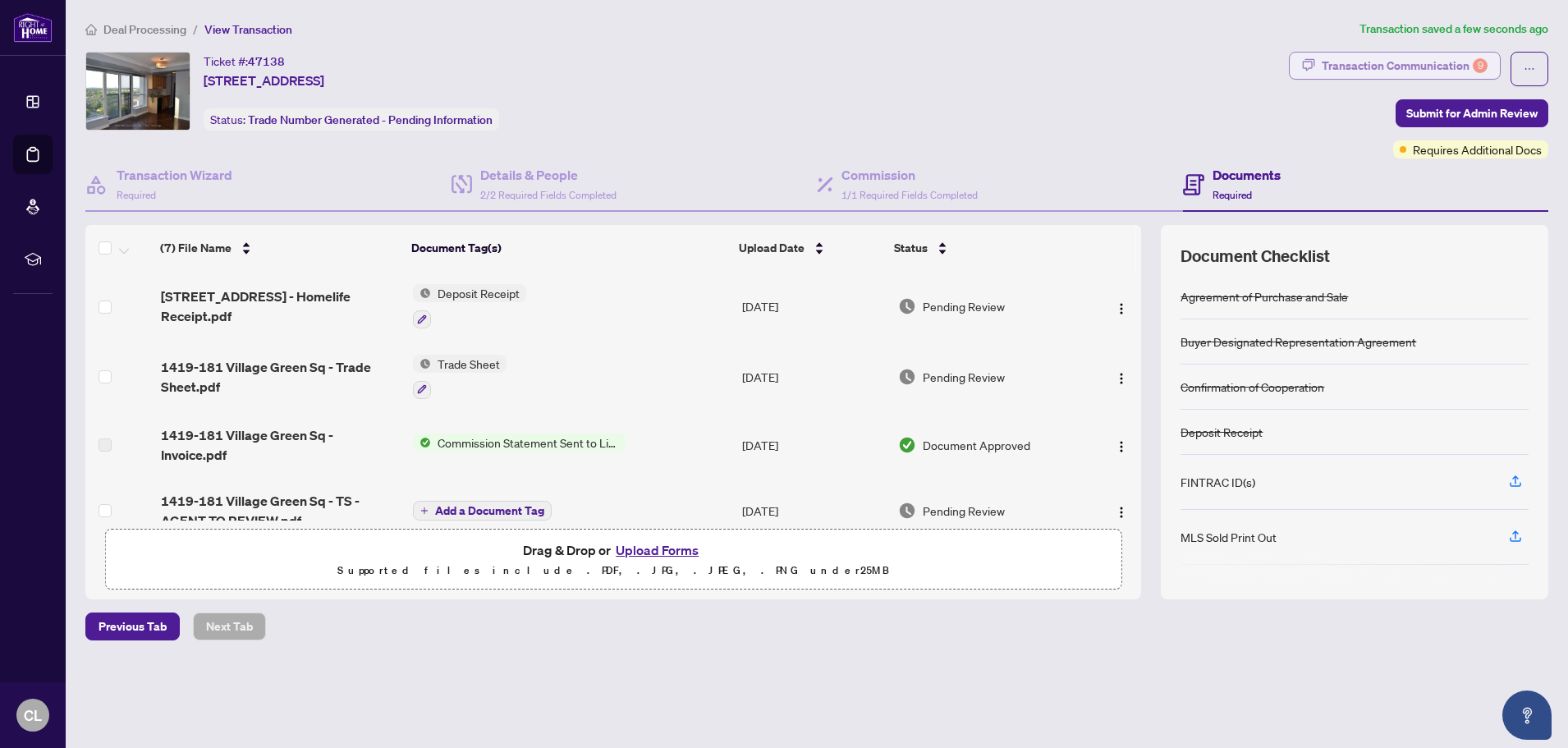
click at [1435, 66] on div "Transaction Communication 9" at bounding box center [1404, 65] width 166 height 26
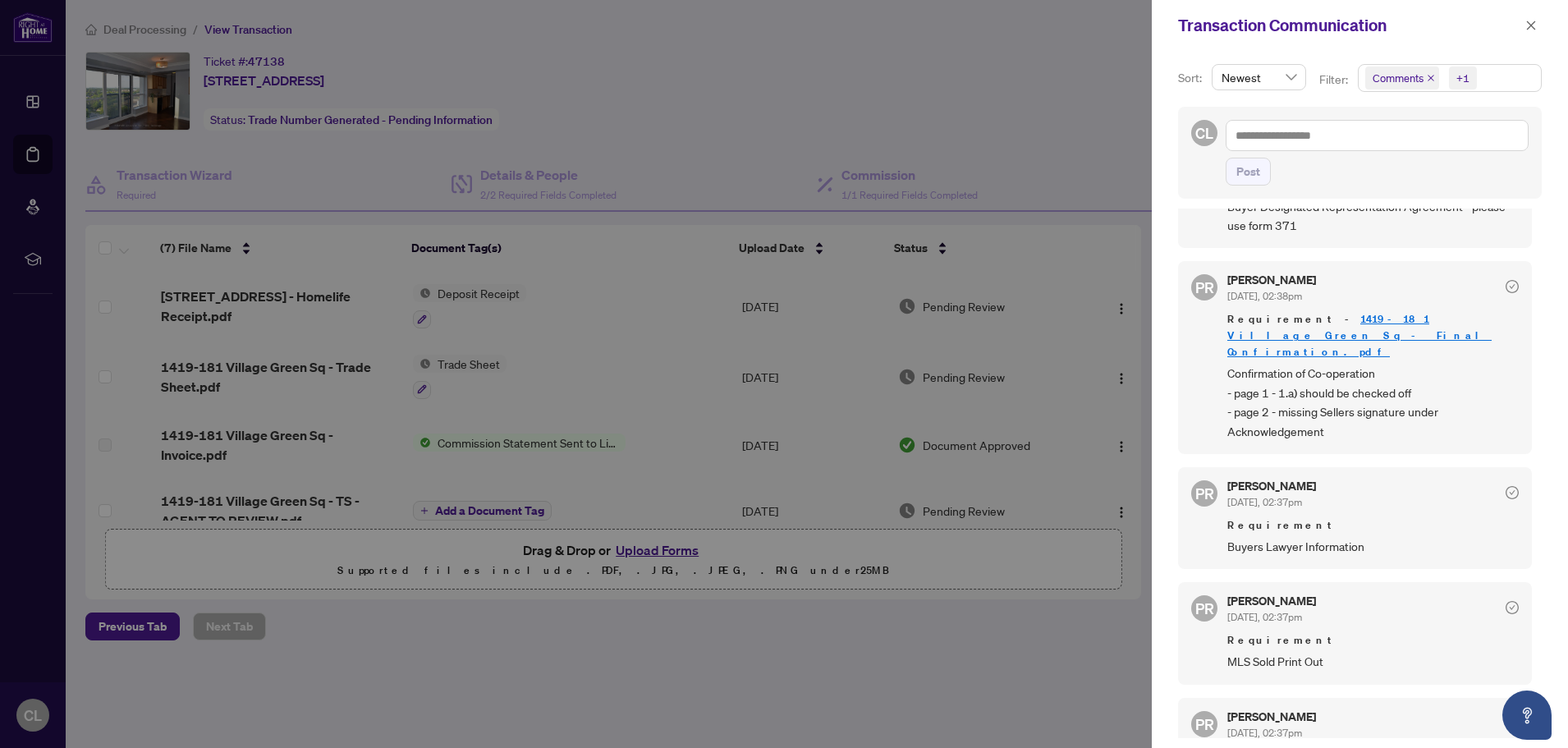
scroll to position [82, 0]
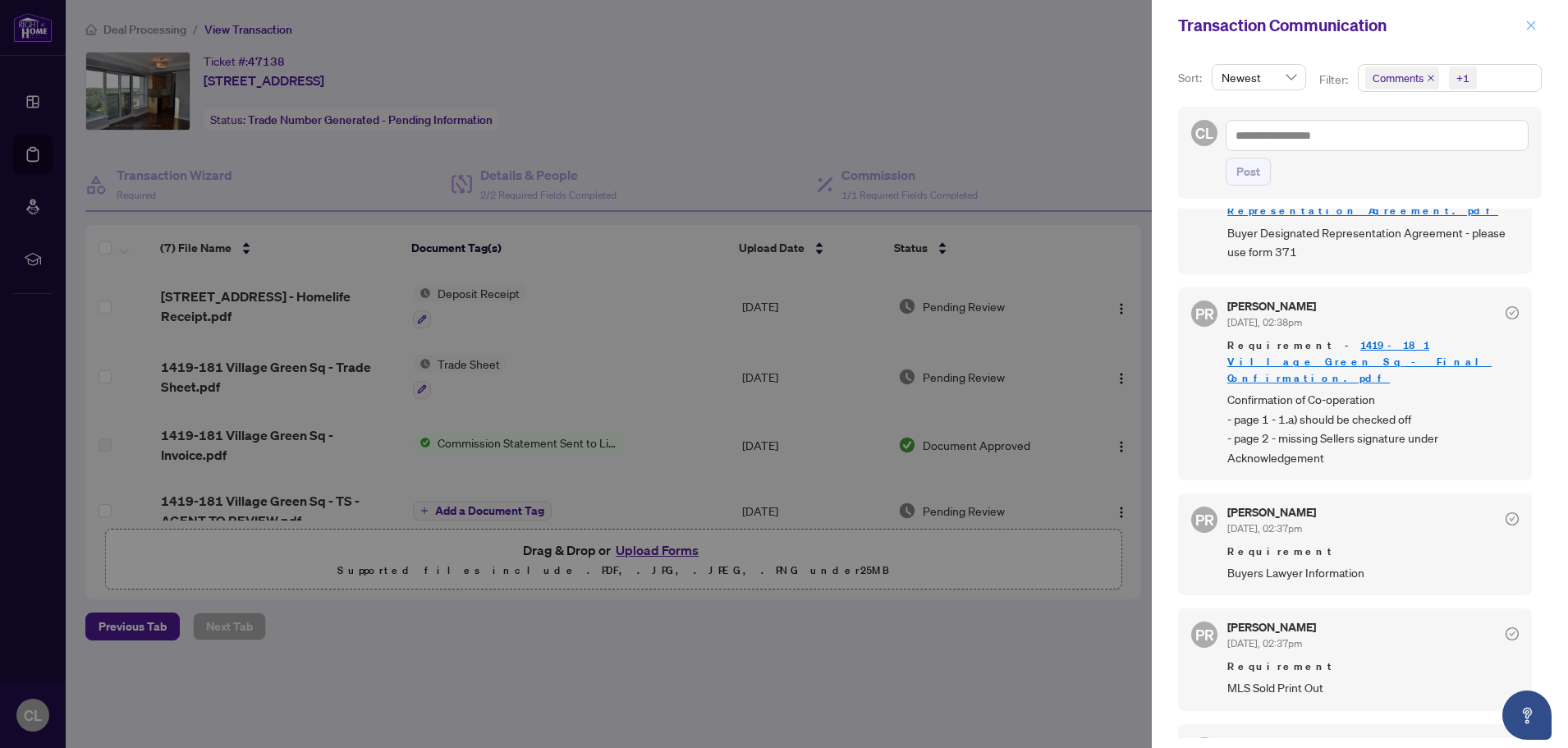
click at [1528, 23] on icon "close" at bounding box center [1530, 25] width 12 height 12
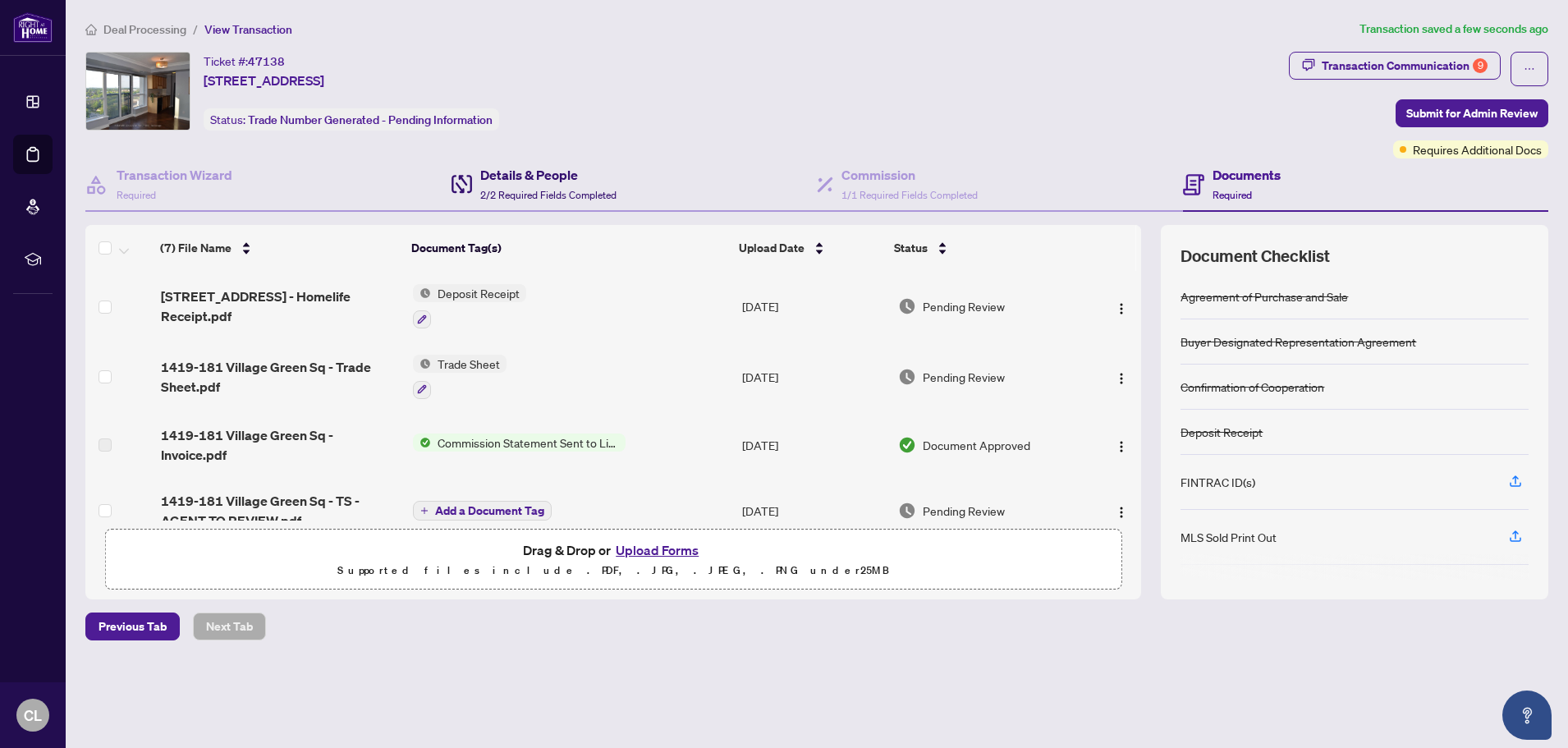
click at [504, 178] on h4 "Details & People" at bounding box center [548, 175] width 136 height 20
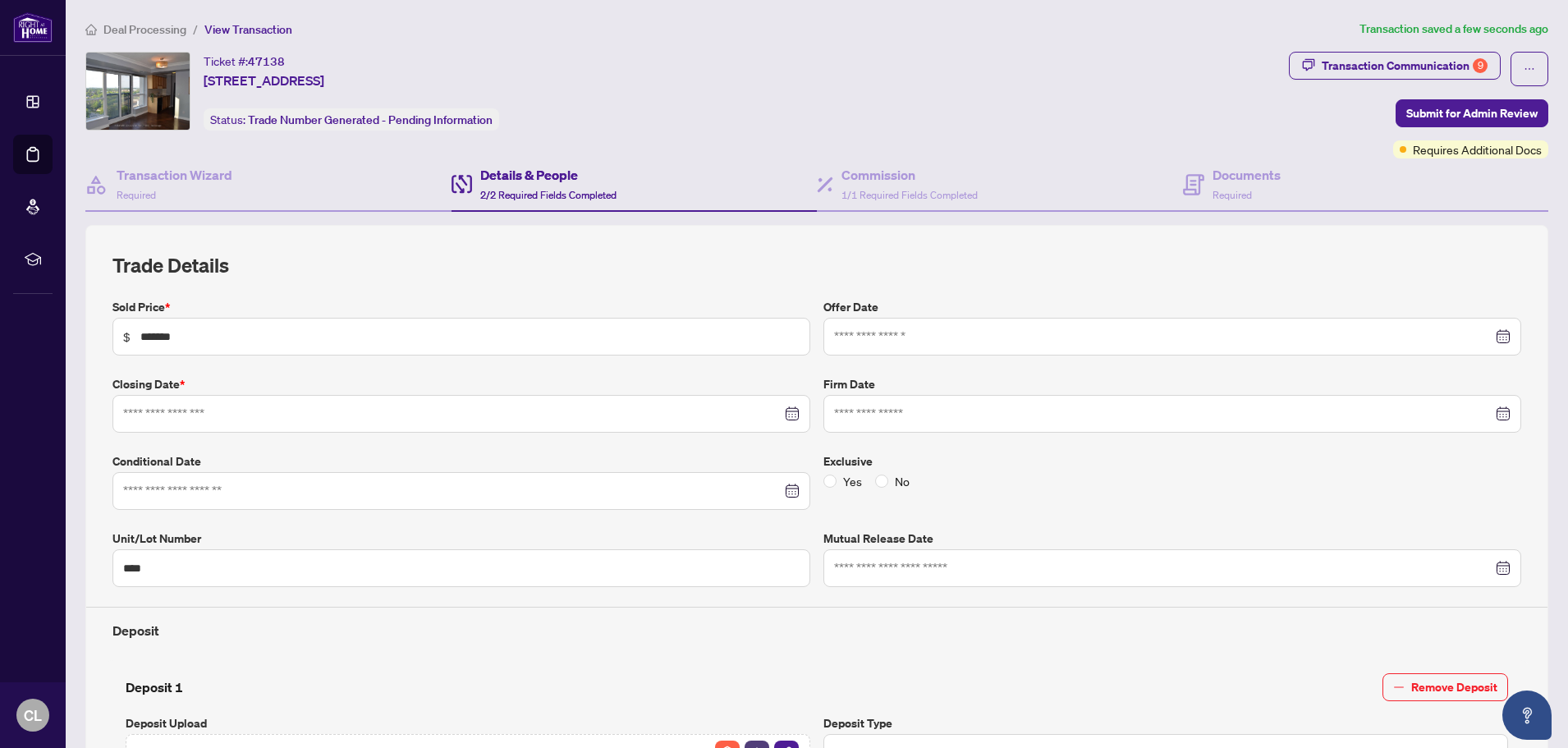
type input "**********"
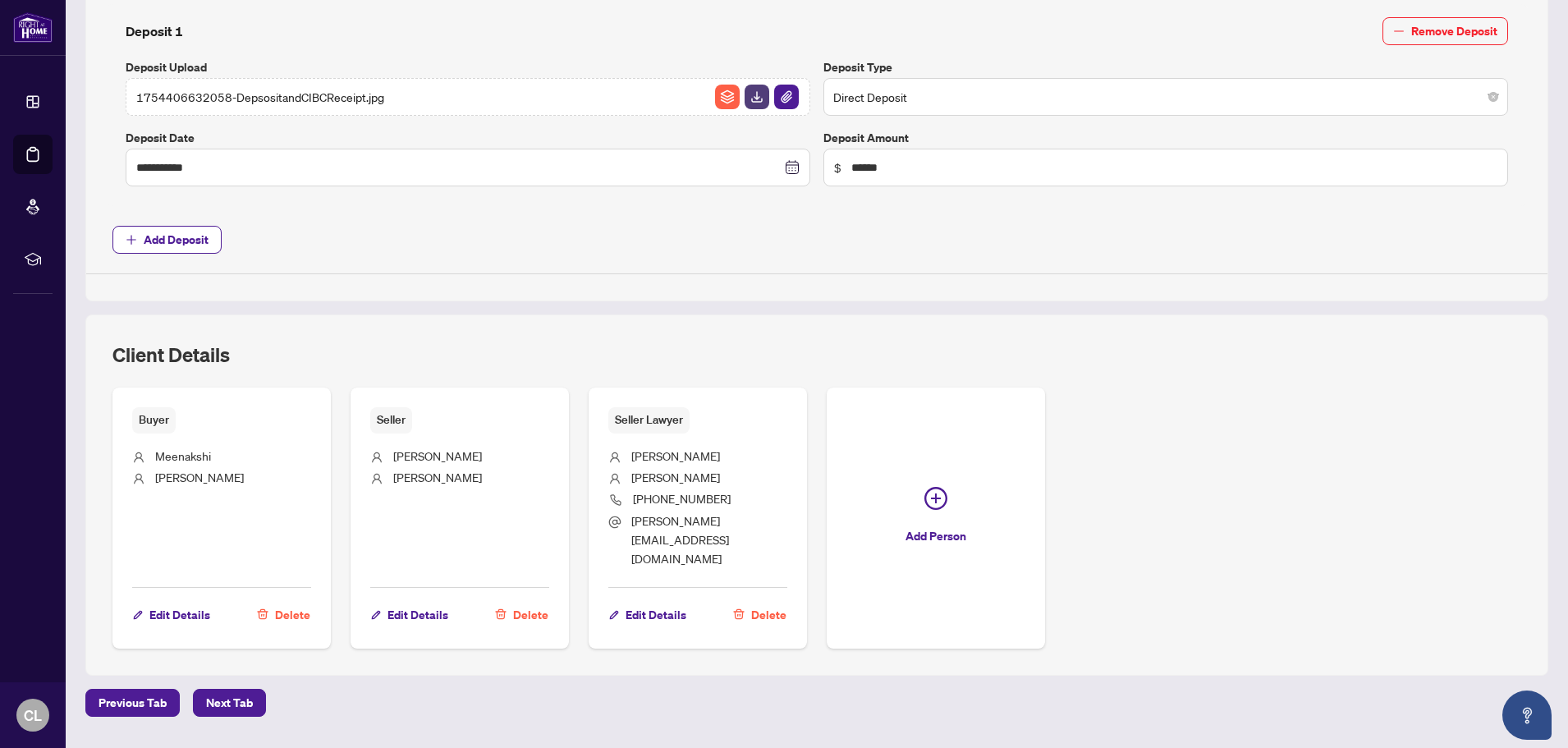
scroll to position [657, 0]
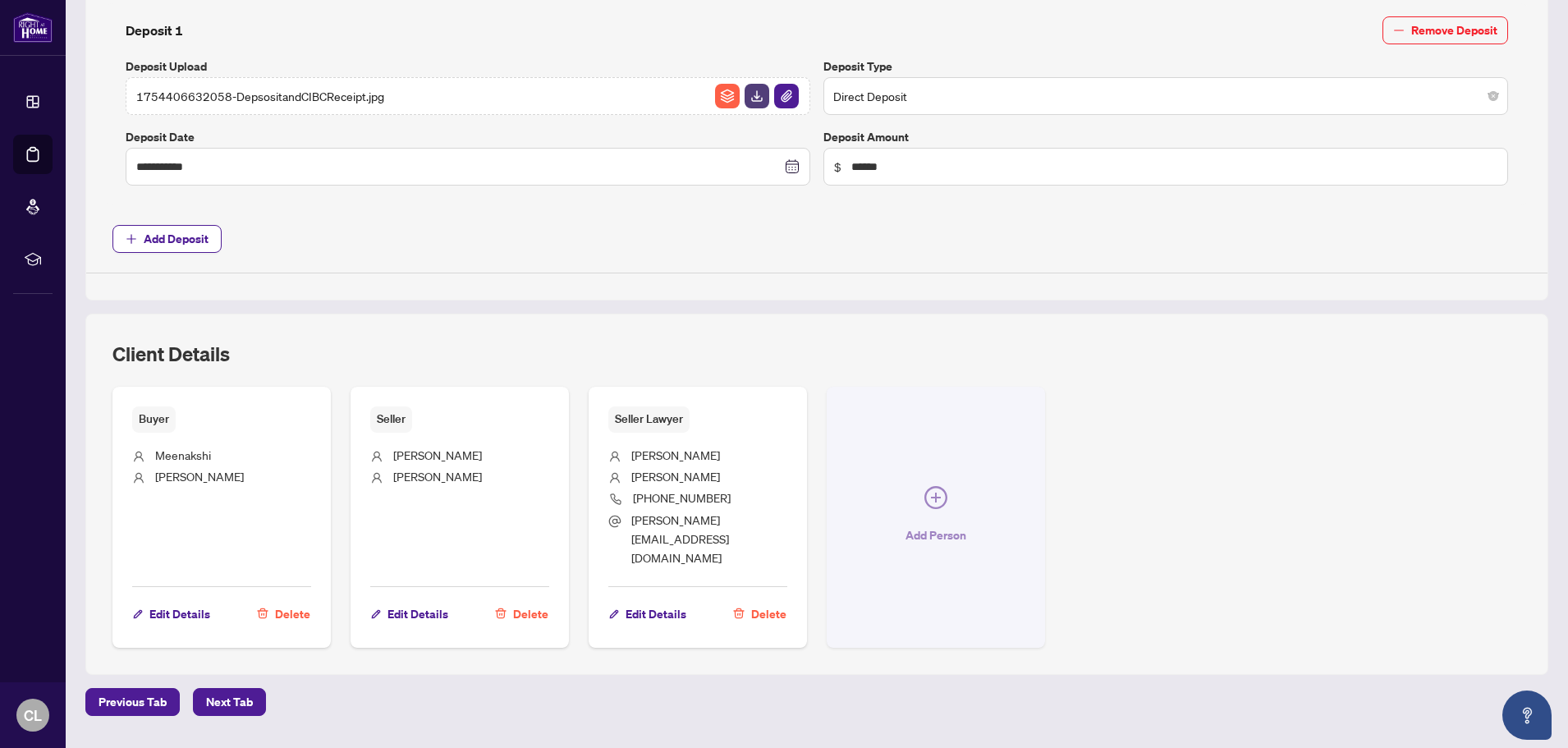
click at [924, 487] on icon "plus-circle" at bounding box center [936, 498] width 23 height 23
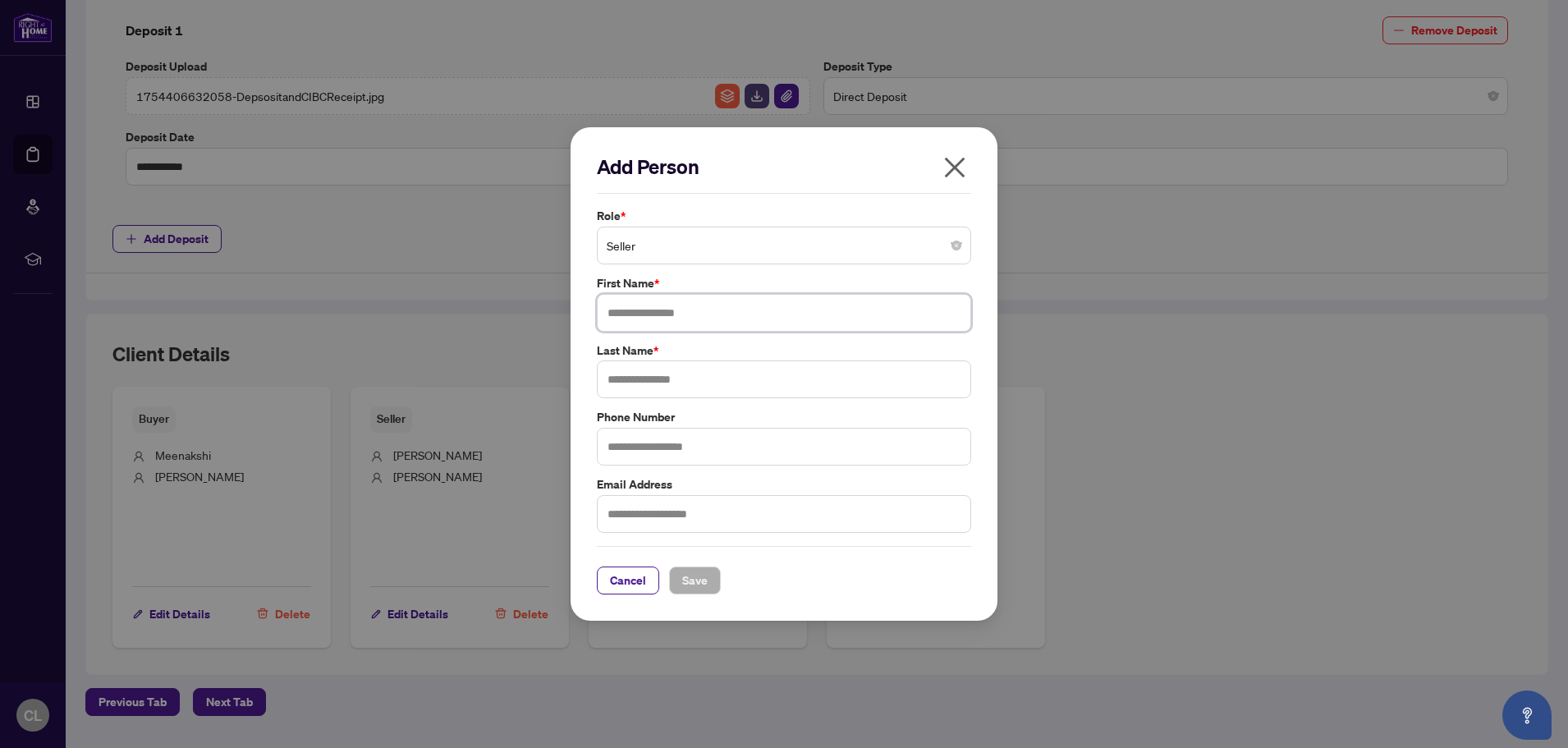
click at [732, 316] on input "text" at bounding box center [784, 313] width 375 height 38
type input "******"
type input "***"
type input "**********"
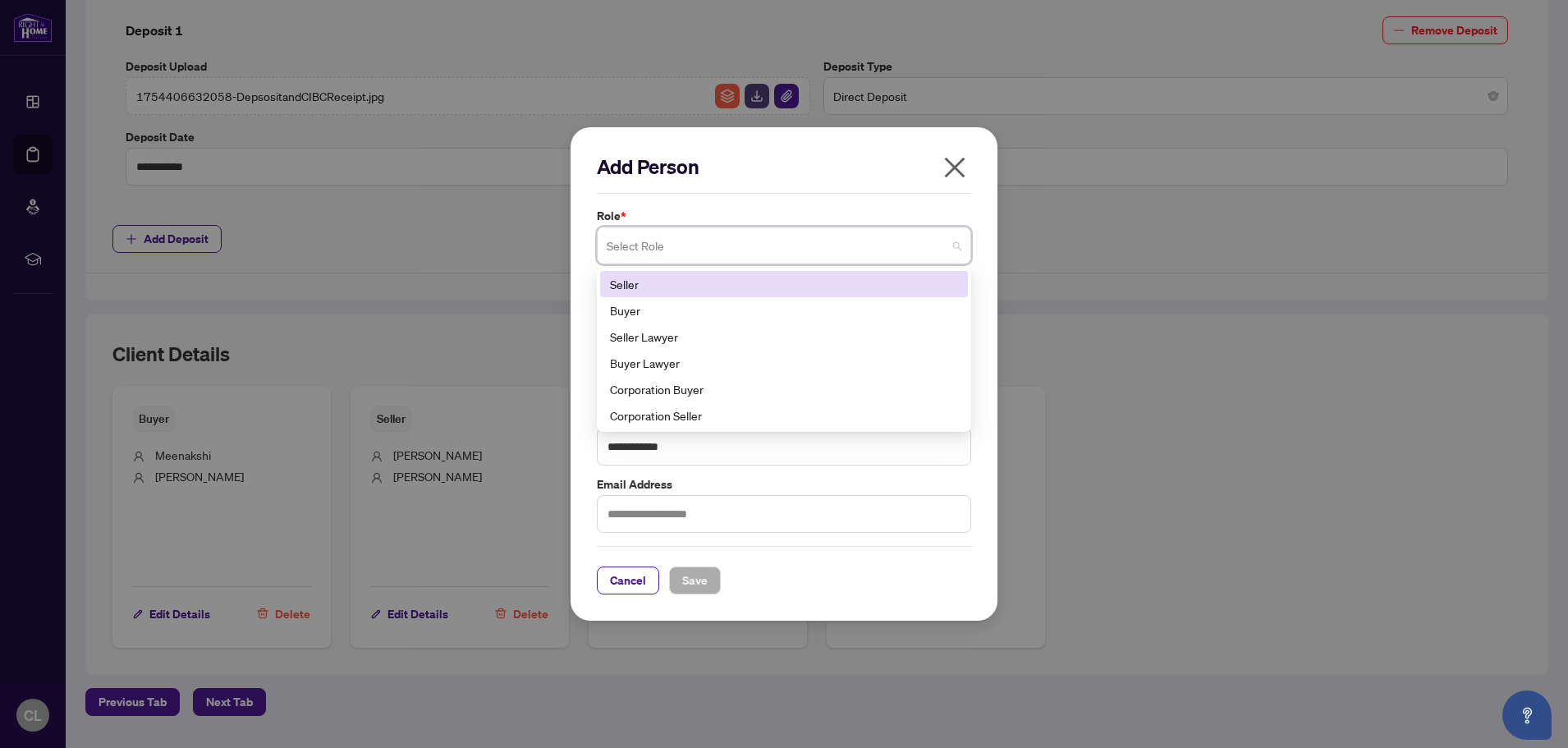
click at [954, 246] on span at bounding box center [784, 245] width 355 height 32
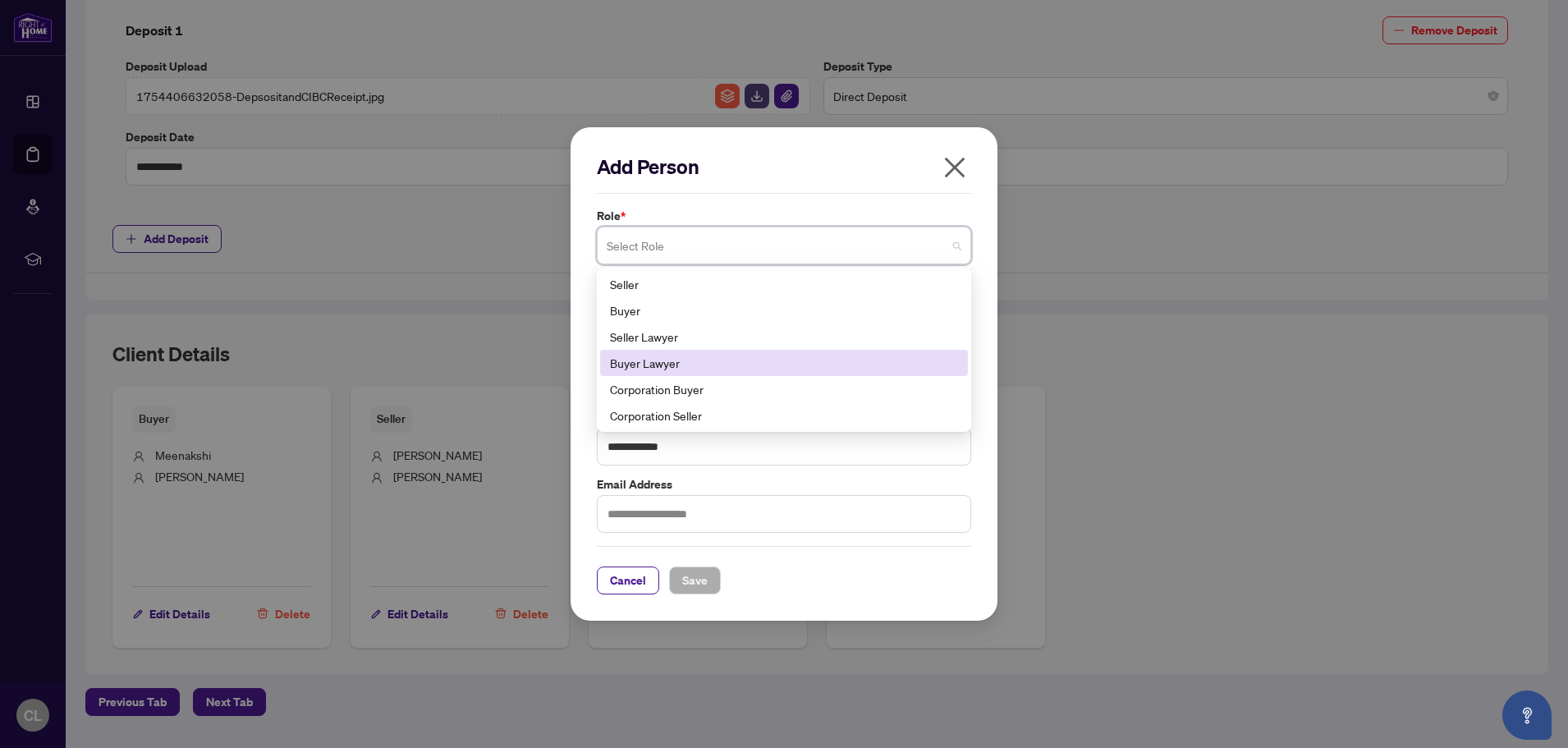
click at [665, 365] on div "Buyer Lawyer" at bounding box center [784, 363] width 348 height 18
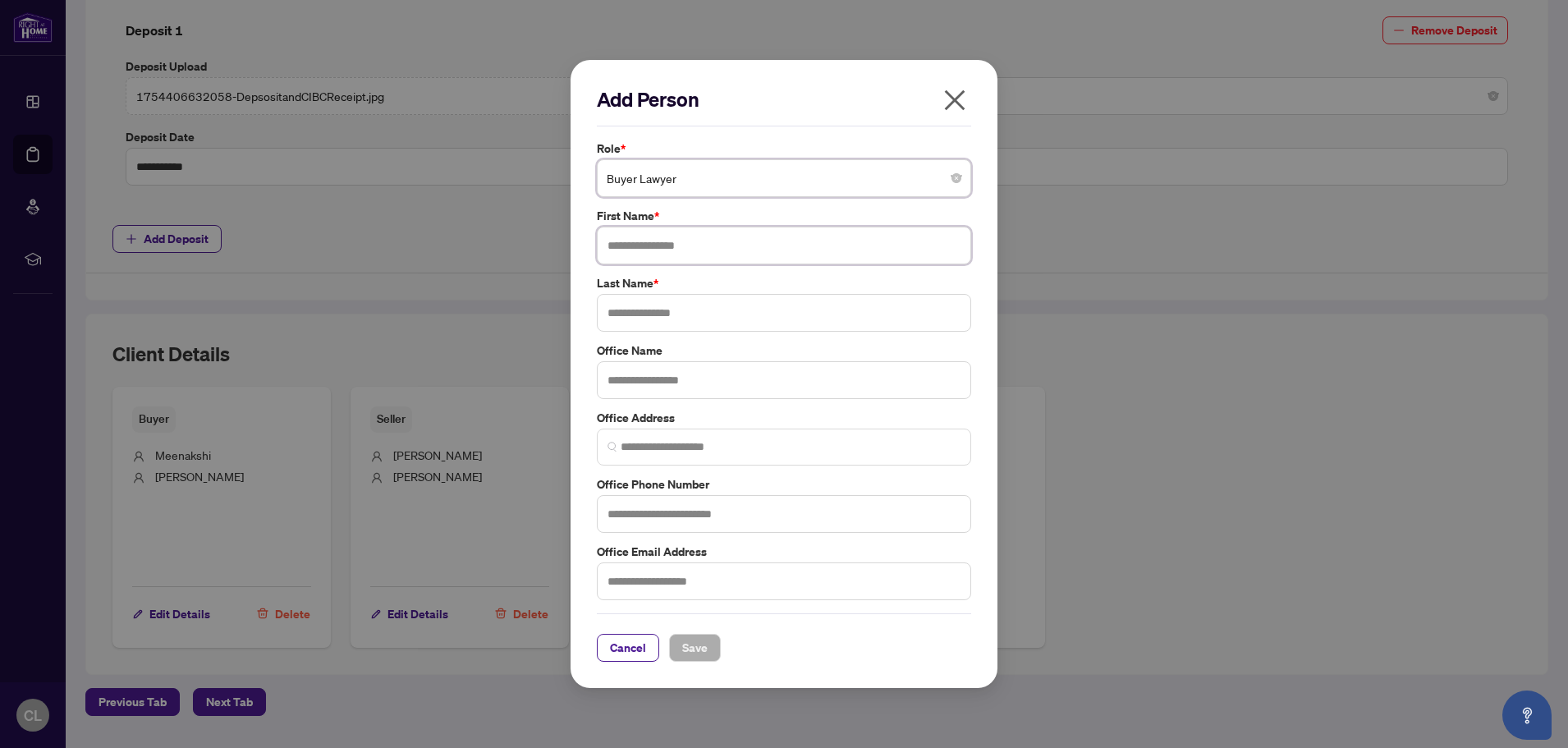
click at [707, 244] on input "text" at bounding box center [784, 246] width 375 height 38
type input "*"
type input "******"
type input "***"
click at [734, 379] on input "text" at bounding box center [784, 380] width 375 height 38
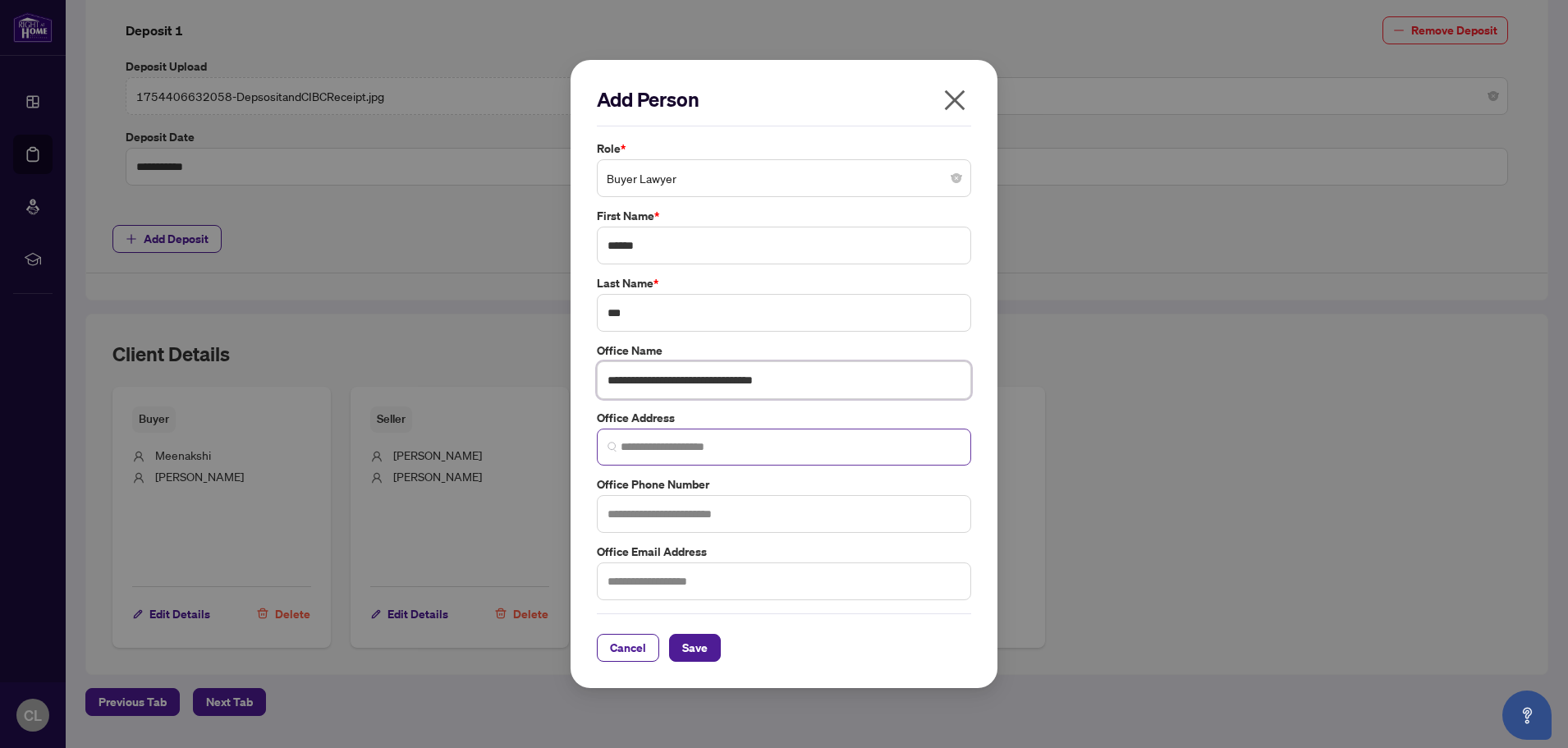
type input "**********"
click at [856, 450] on input "search" at bounding box center [790, 447] width 340 height 17
paste input "**********"
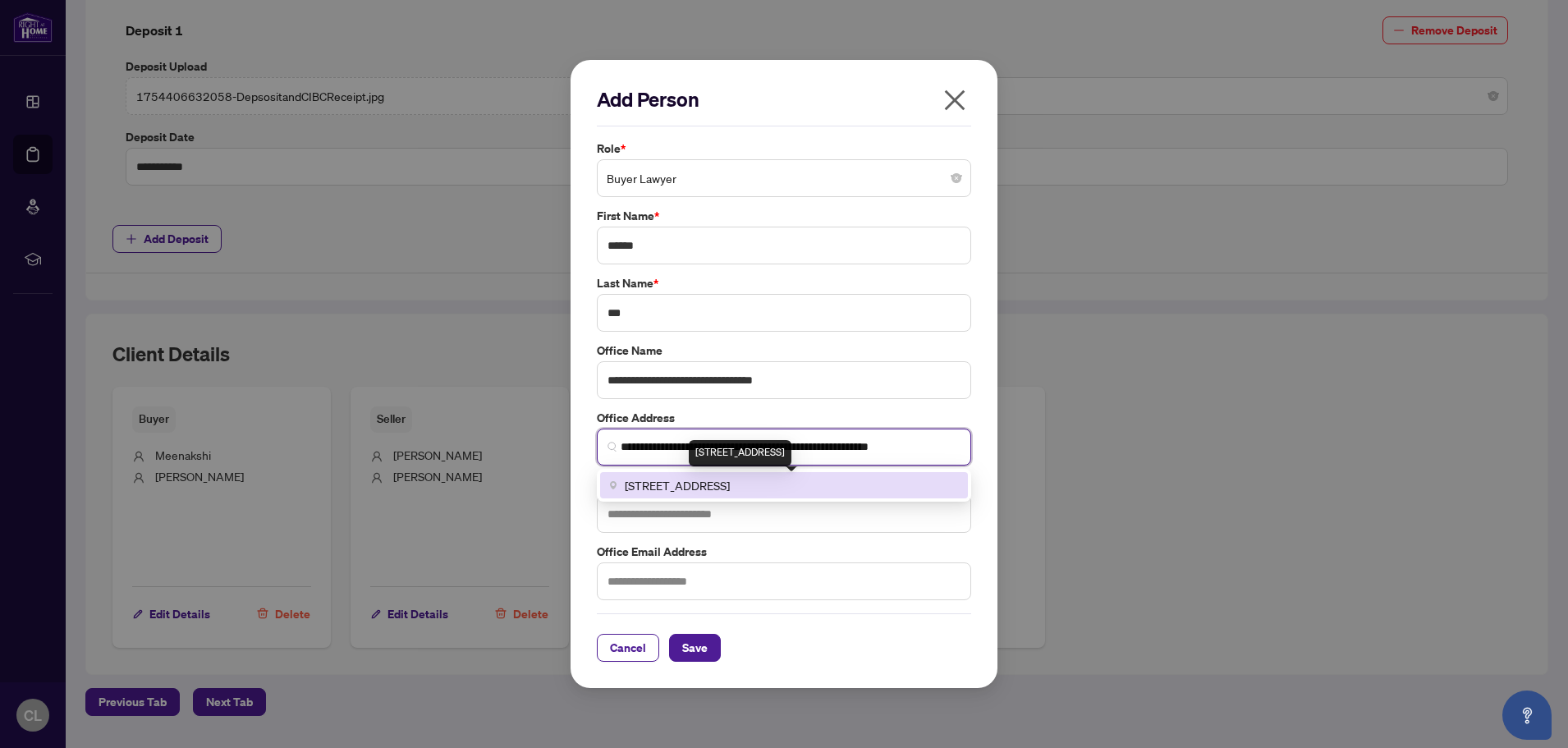
click at [730, 491] on span "[STREET_ADDRESS]" at bounding box center [677, 486] width 105 height 18
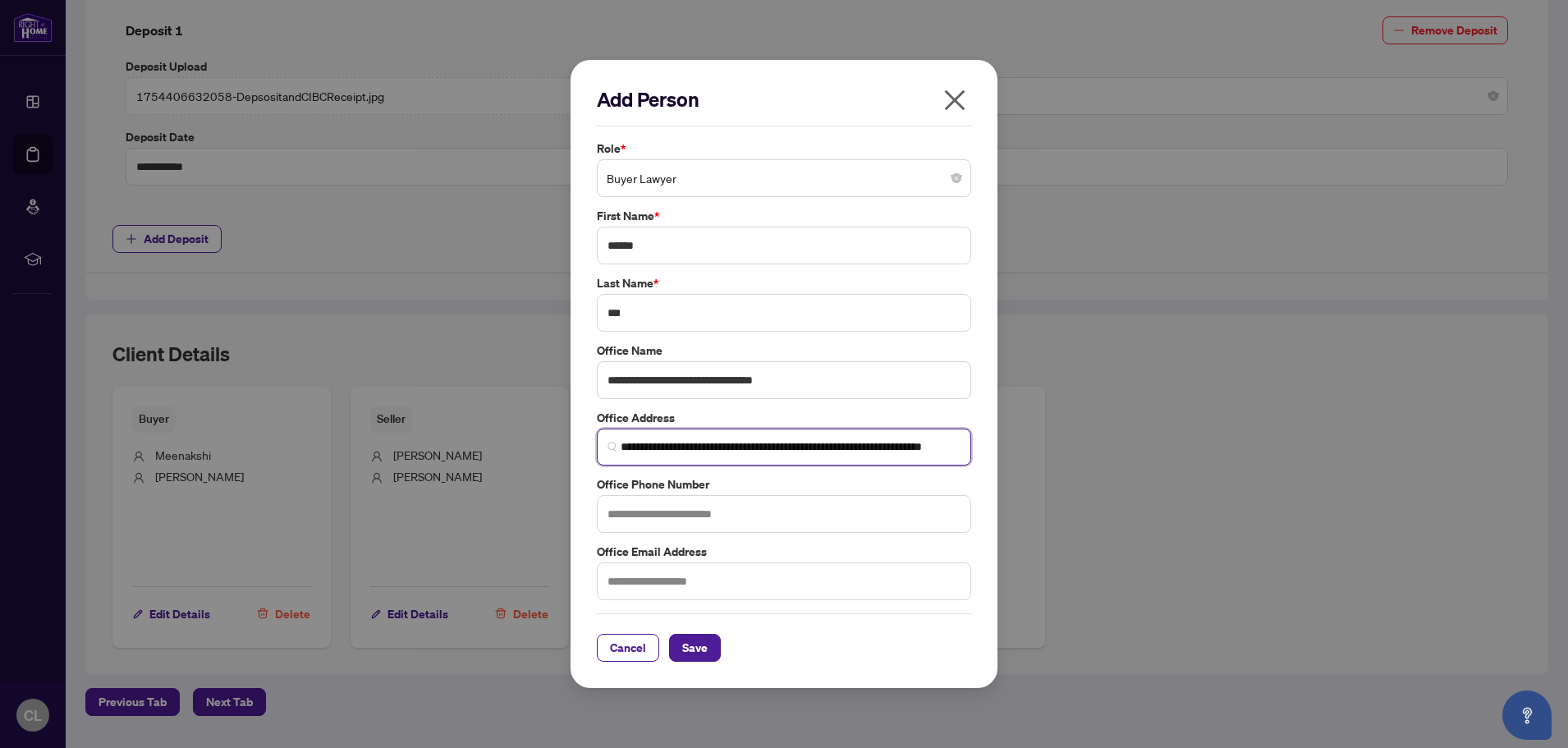
type input "**********"
drag, startPoint x: 732, startPoint y: 521, endPoint x: 768, endPoint y: 483, distance: 52.3
click at [733, 521] on input "text" at bounding box center [784, 515] width 375 height 38
type input "**********"
click at [775, 575] on input "text" at bounding box center [784, 581] width 375 height 38
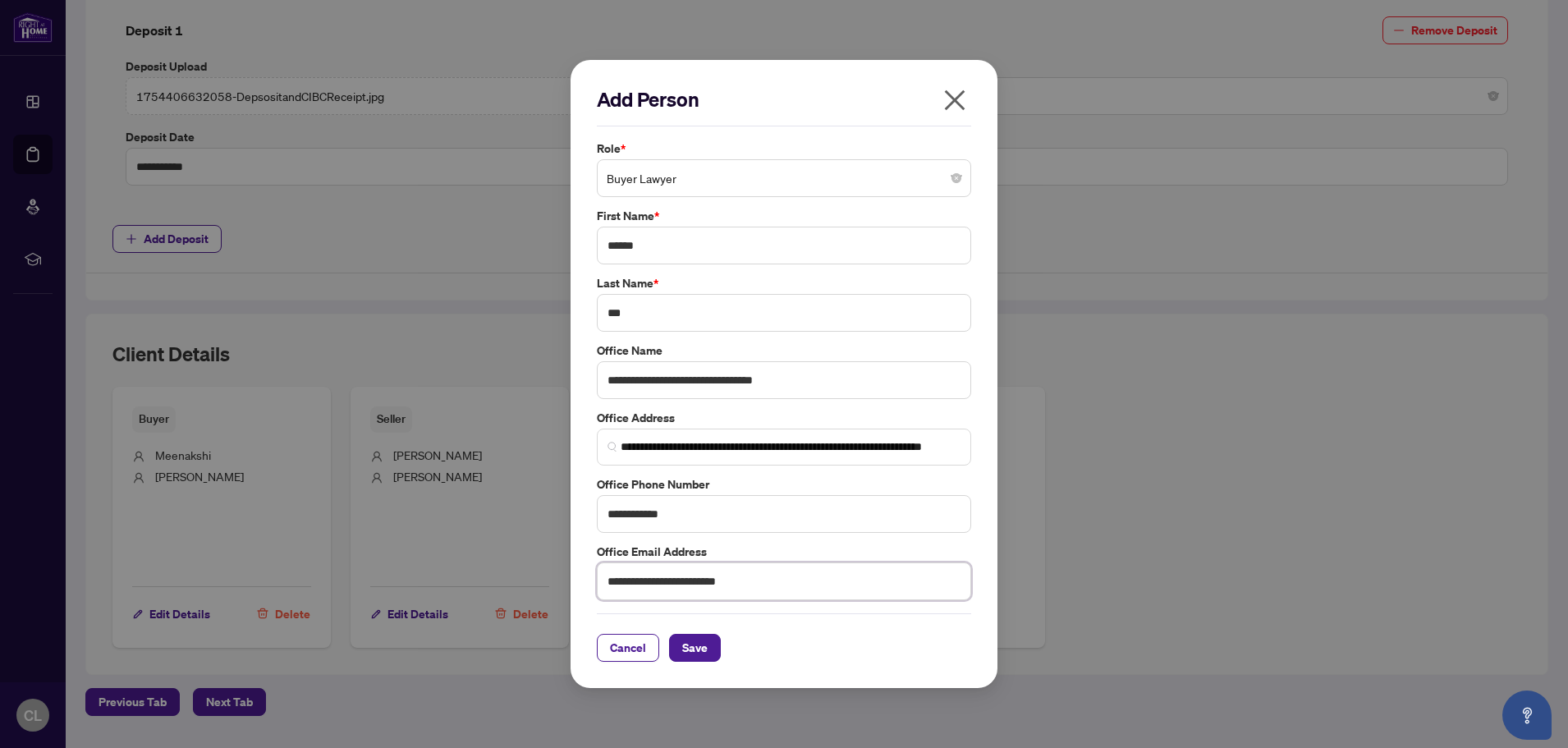
type input "**********"
click at [701, 649] on button "Save" at bounding box center [694, 648] width 51 height 28
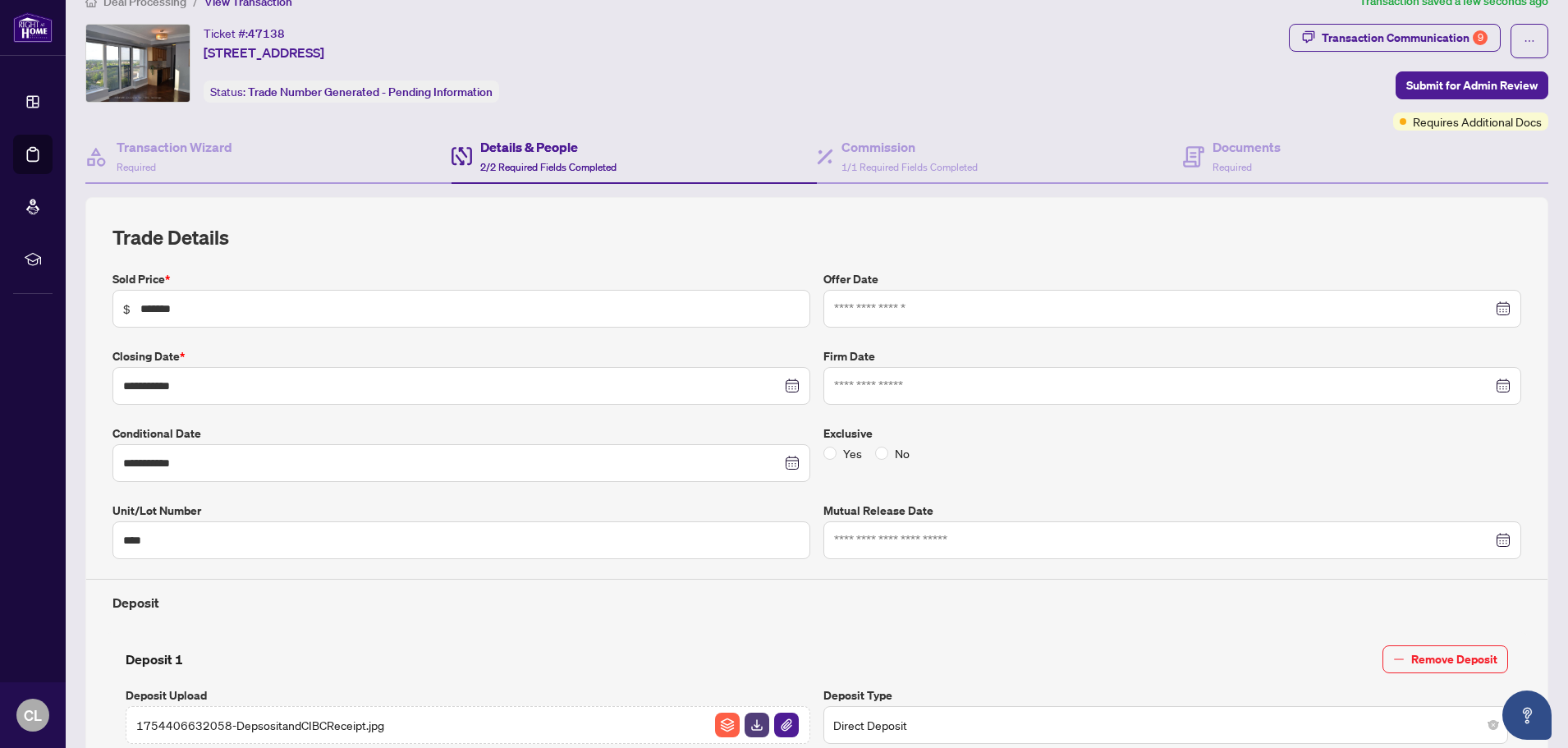
scroll to position [0, 0]
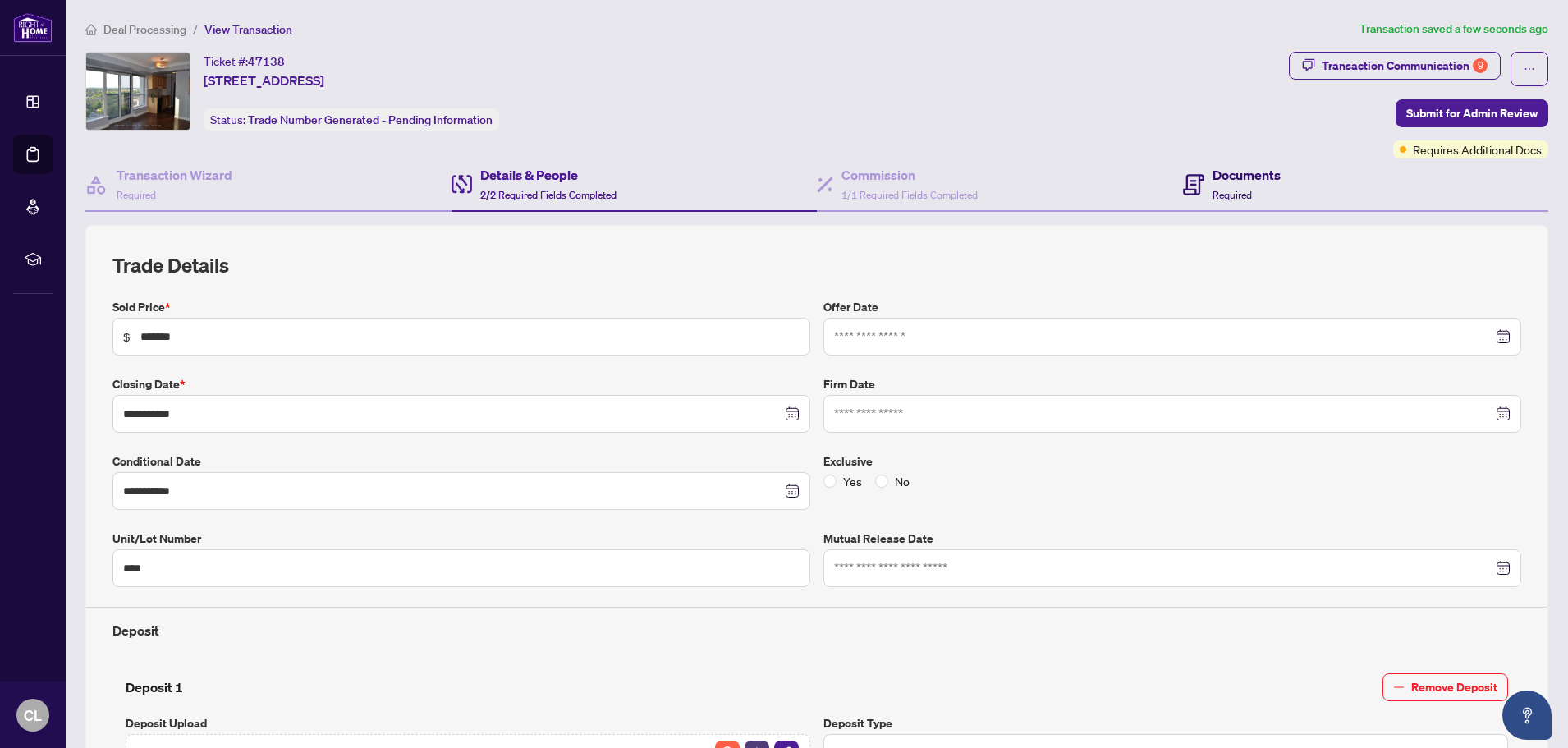
click at [1217, 190] on span "Required" at bounding box center [1232, 196] width 40 height 13
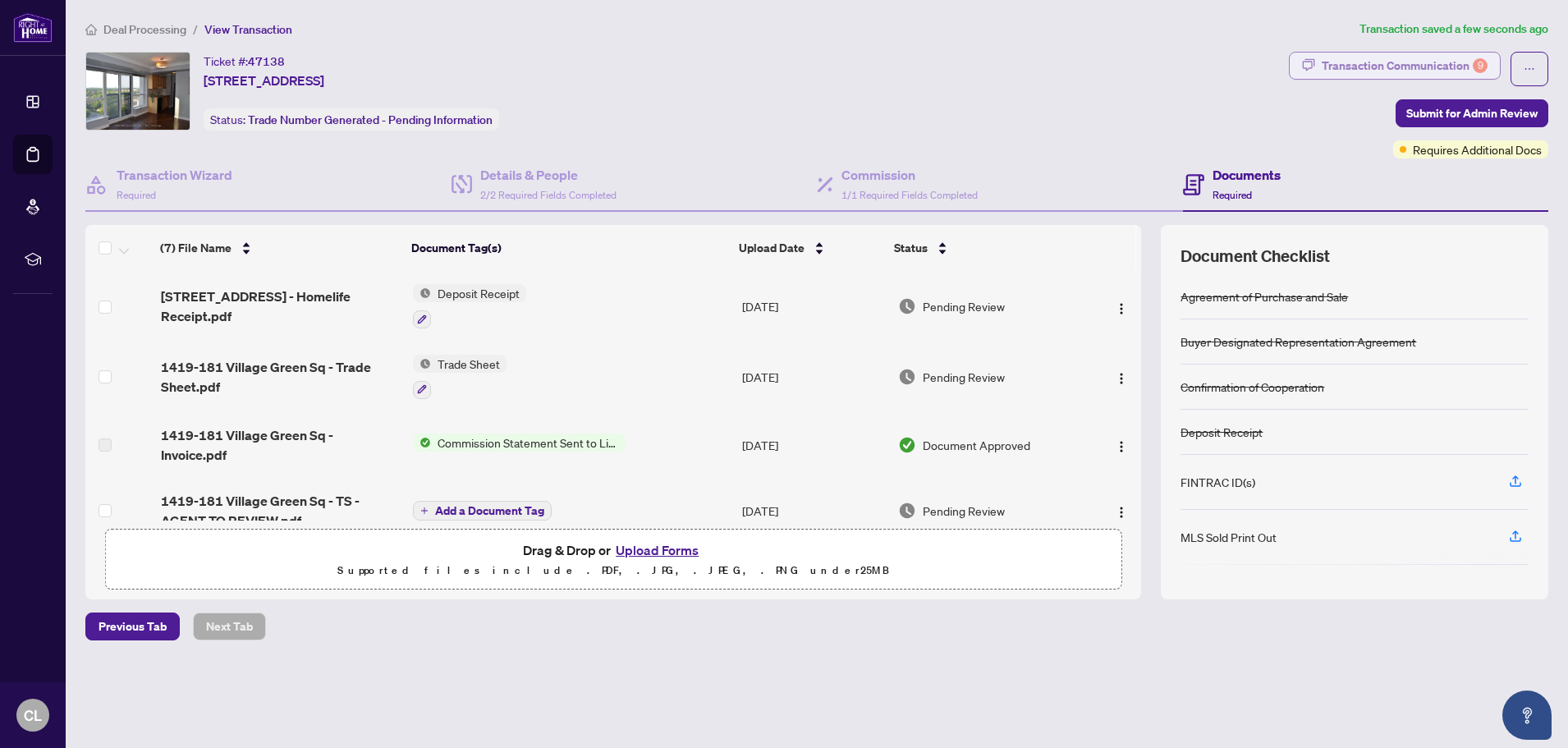
click at [1422, 69] on div "Transaction Communication 9" at bounding box center [1404, 65] width 166 height 26
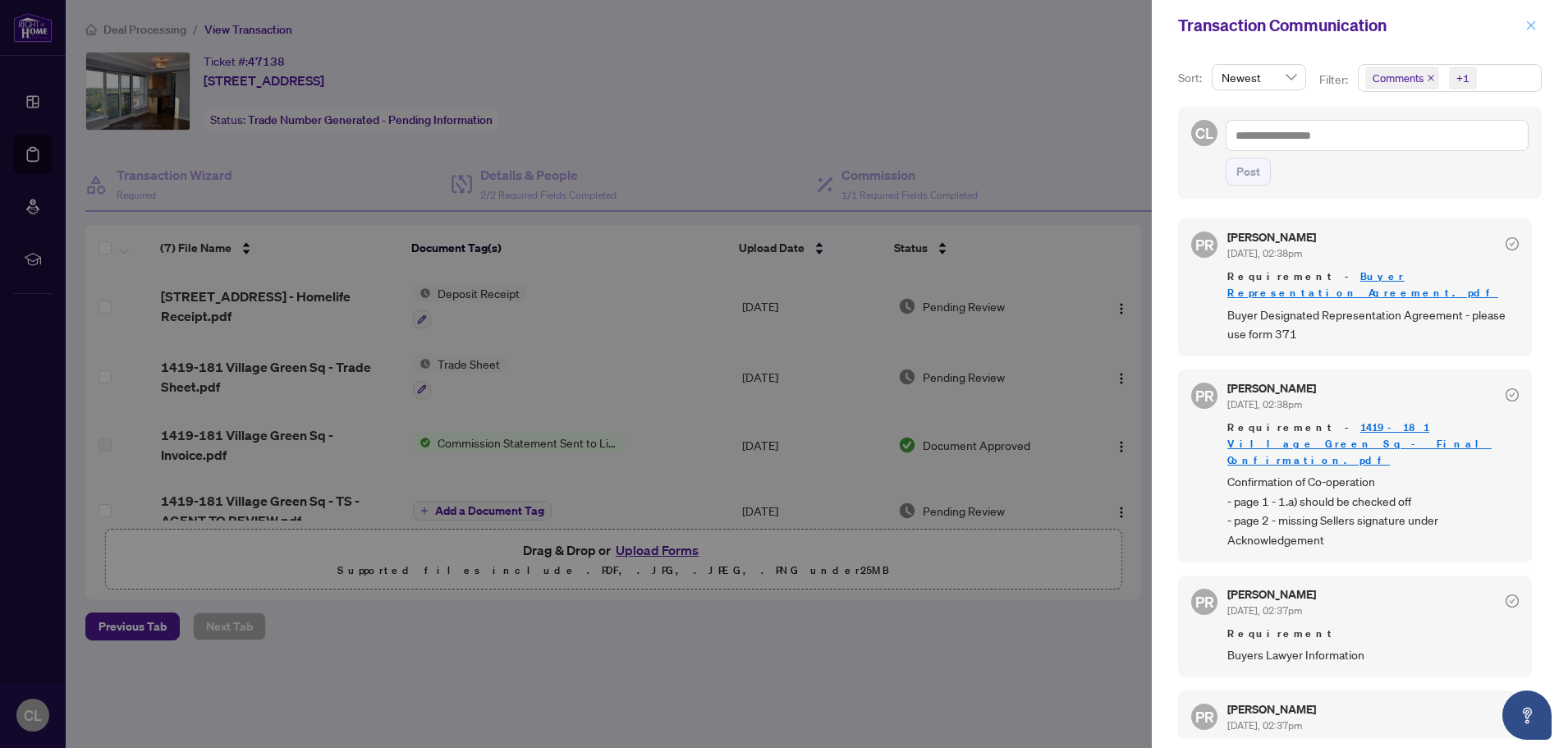
click at [1527, 22] on icon "close" at bounding box center [1531, 25] width 9 height 9
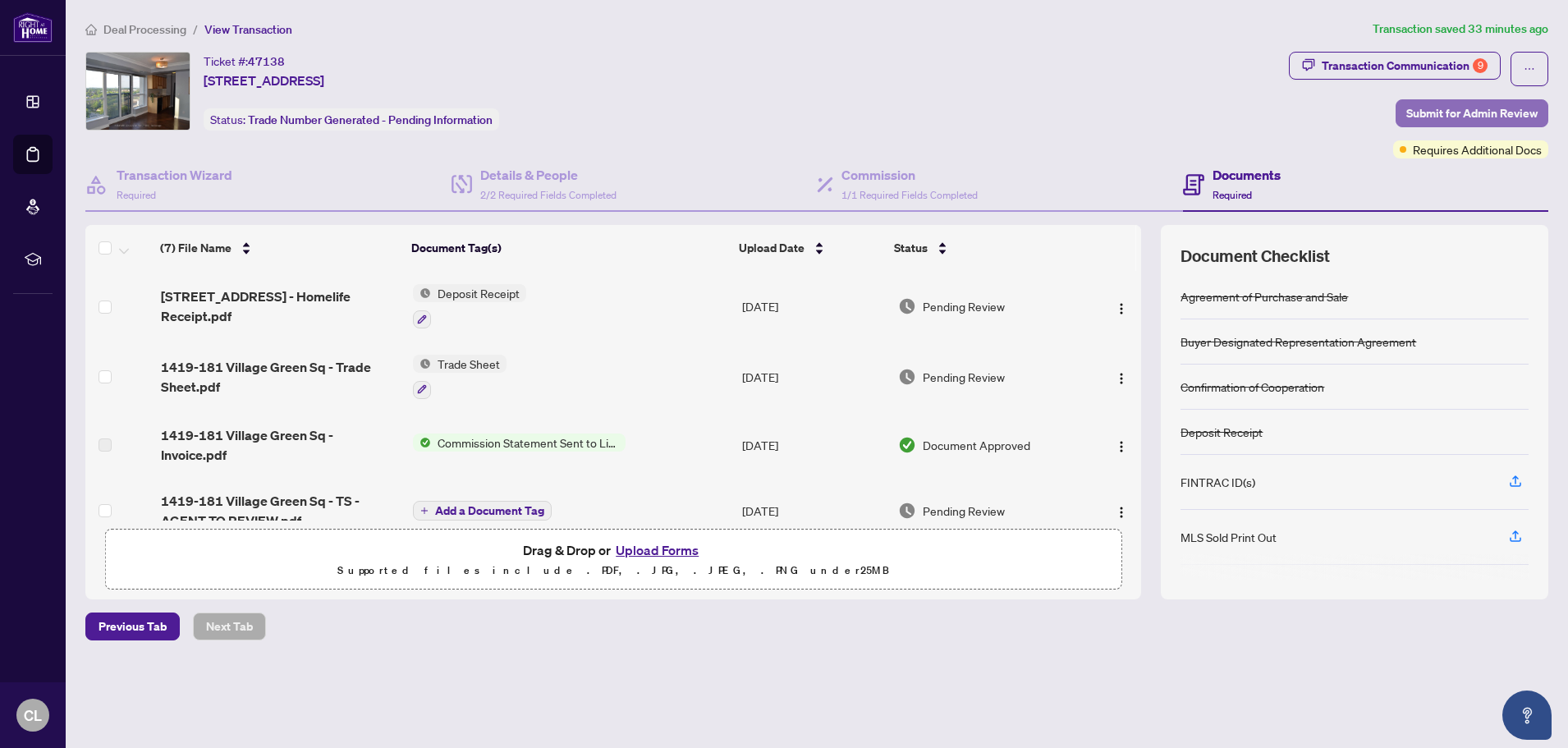
click at [1488, 114] on span "Submit for Admin Review" at bounding box center [1472, 113] width 131 height 26
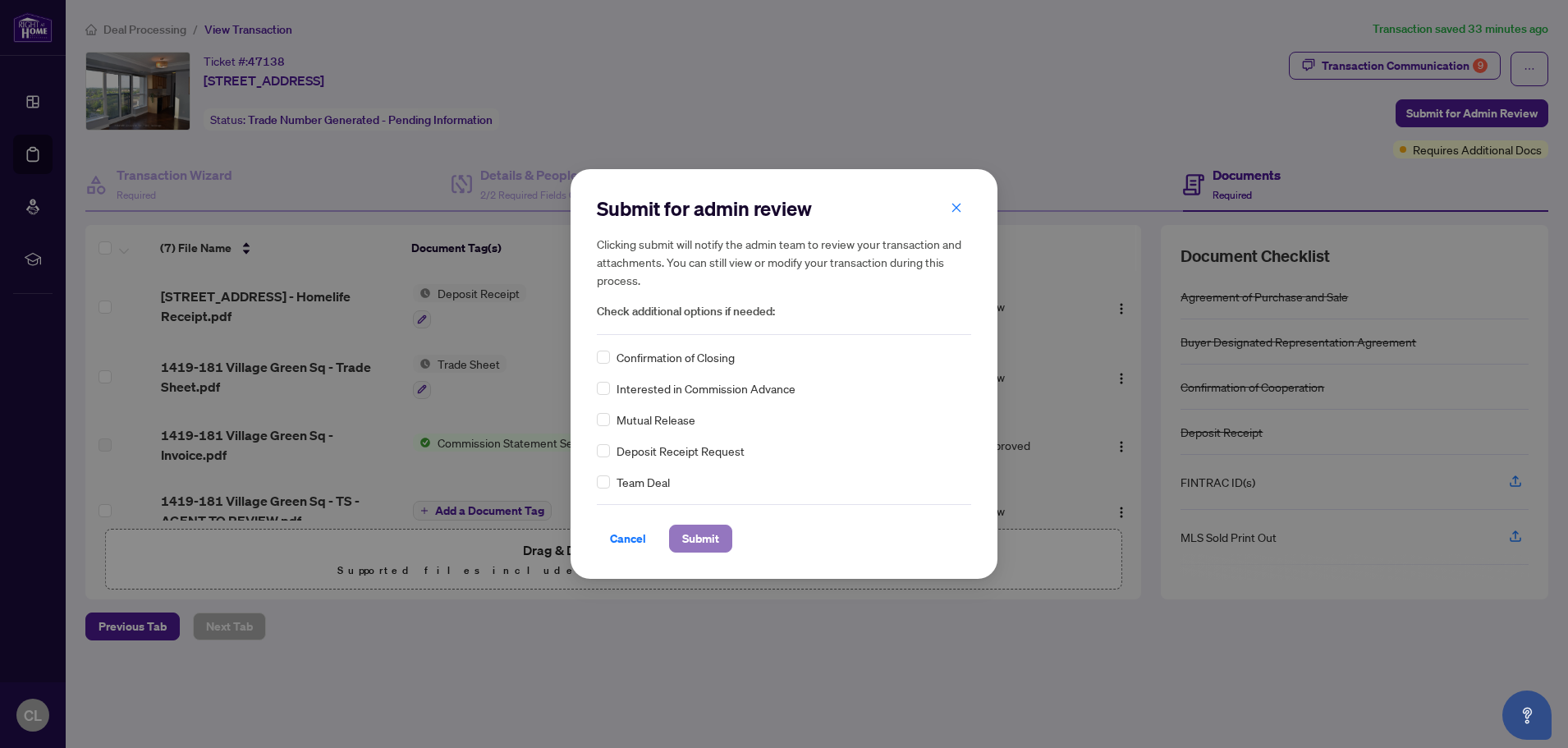
click at [690, 542] on span "Submit" at bounding box center [700, 538] width 37 height 26
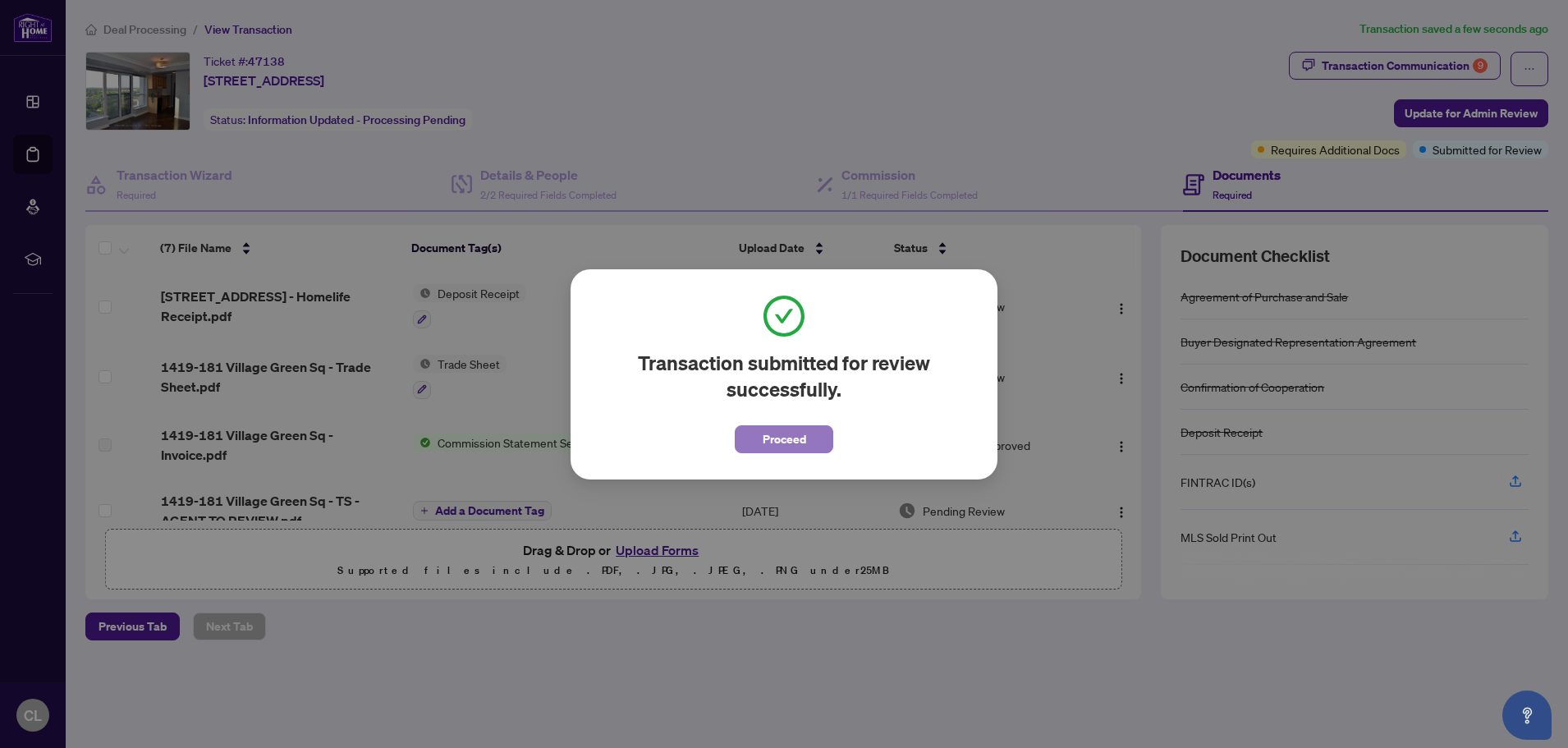
click at [774, 440] on span "Proceed" at bounding box center [784, 439] width 43 height 26
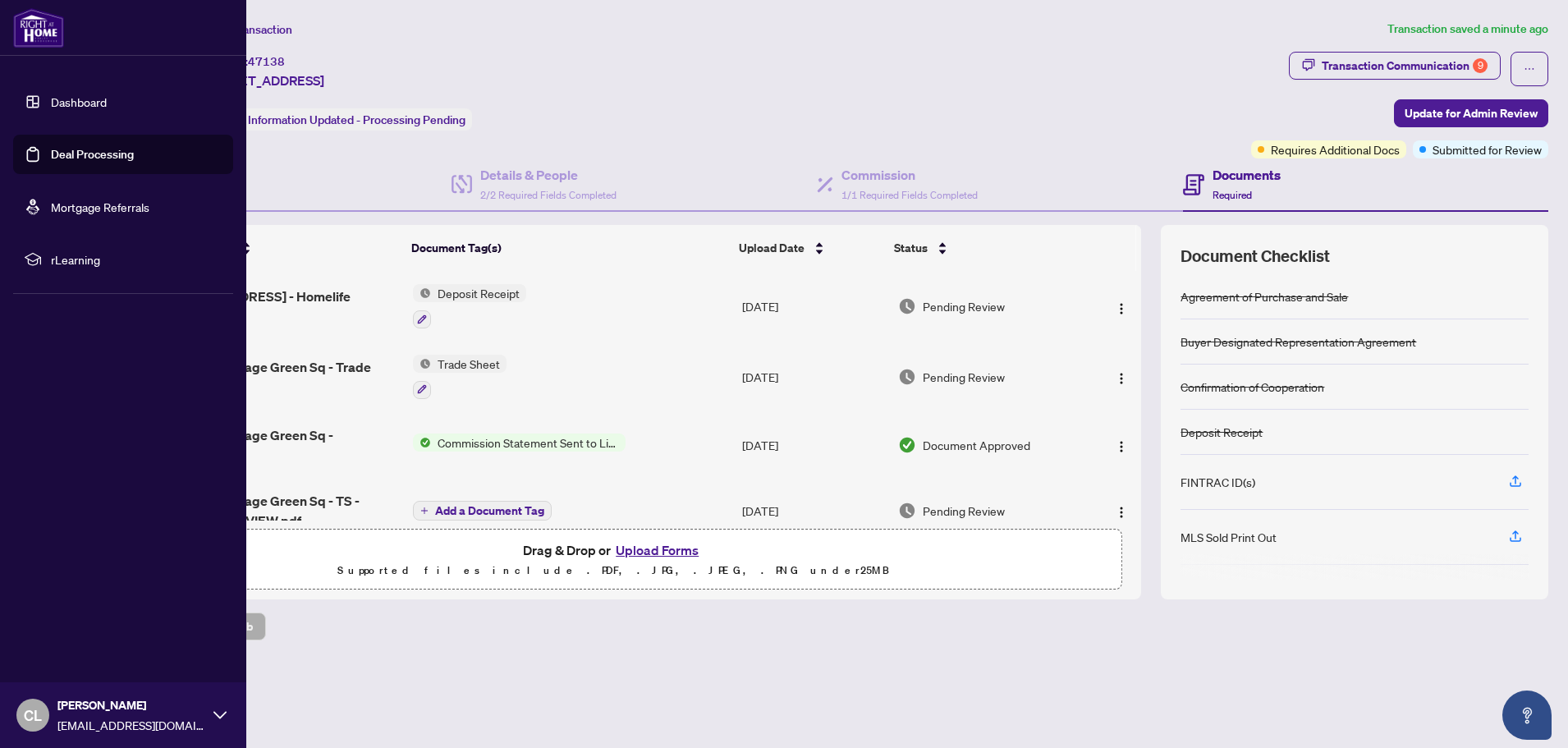
click at [95, 160] on link "Deal Processing" at bounding box center [93, 154] width 83 height 14
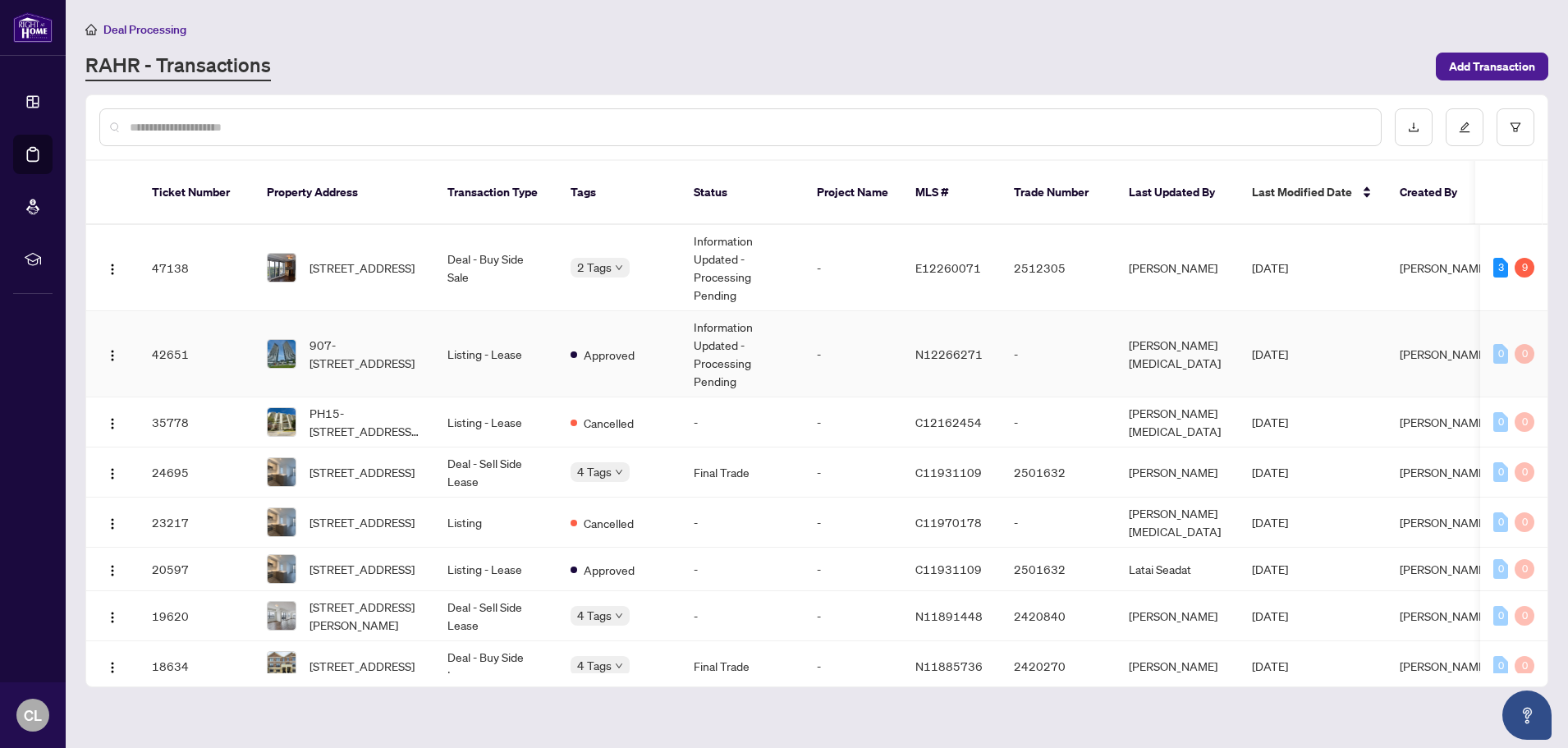
click at [503, 338] on td "Listing - Lease" at bounding box center [495, 354] width 123 height 87
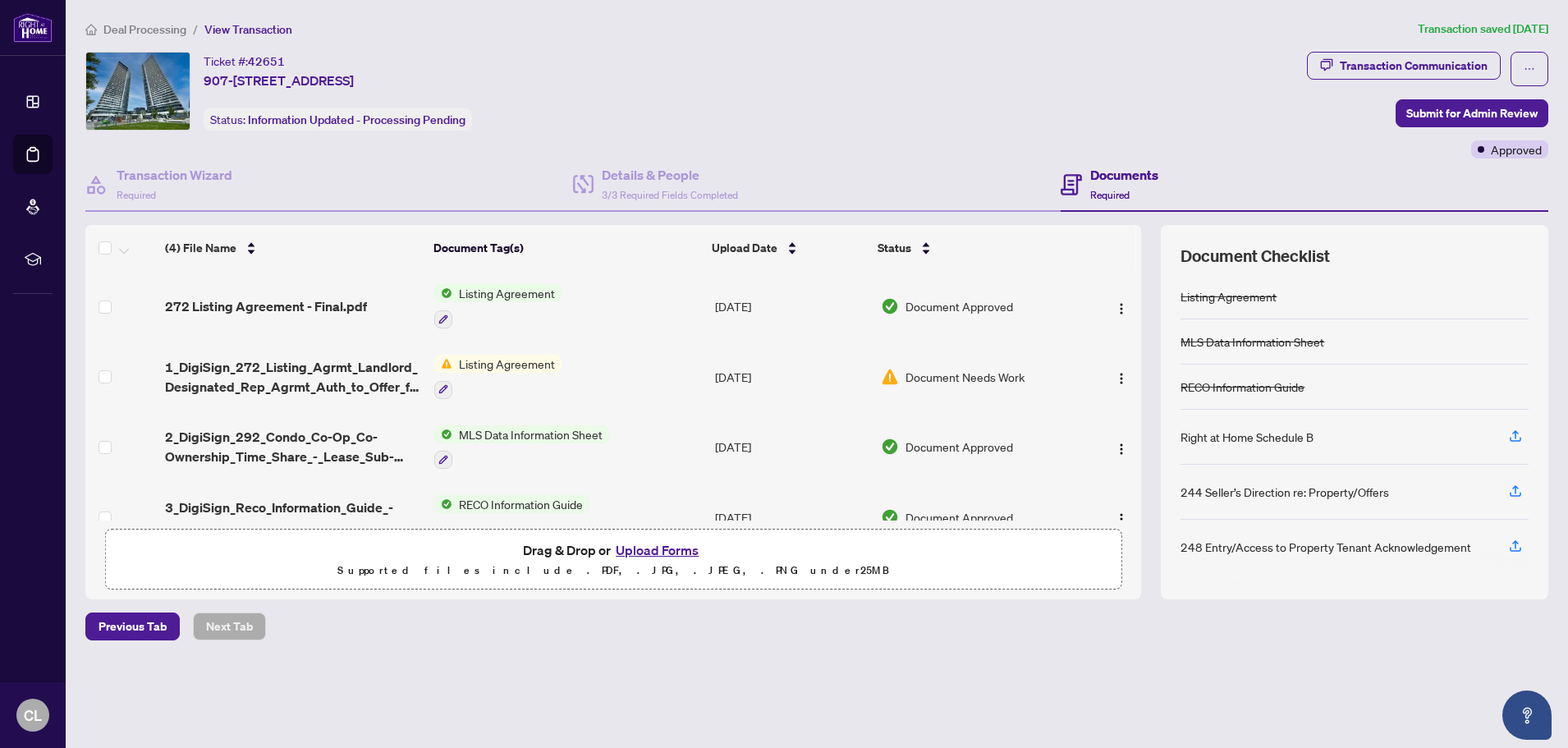
click at [641, 549] on button "Upload Forms" at bounding box center [657, 551] width 93 height 22
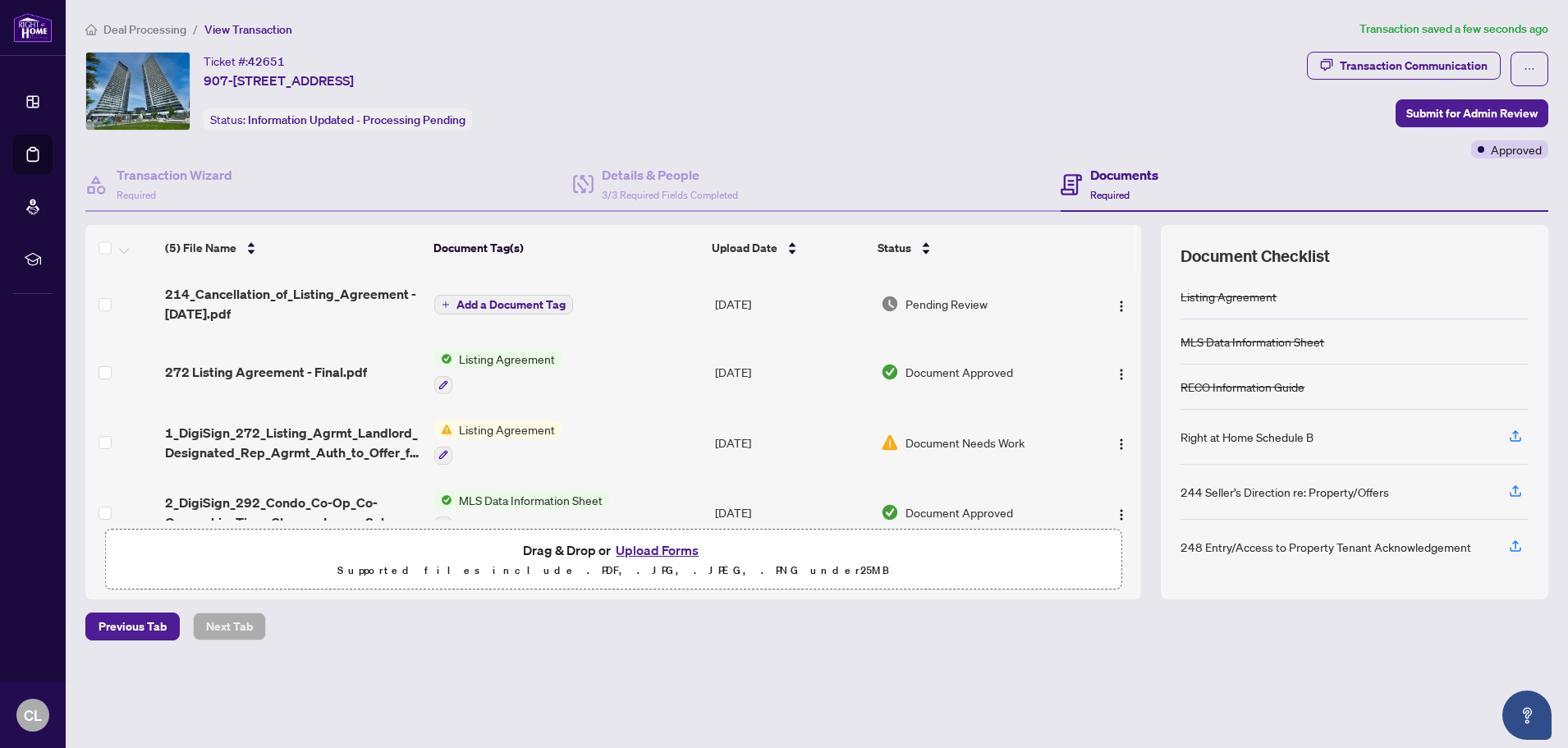
click at [493, 301] on span "Add a Document Tag" at bounding box center [511, 305] width 109 height 12
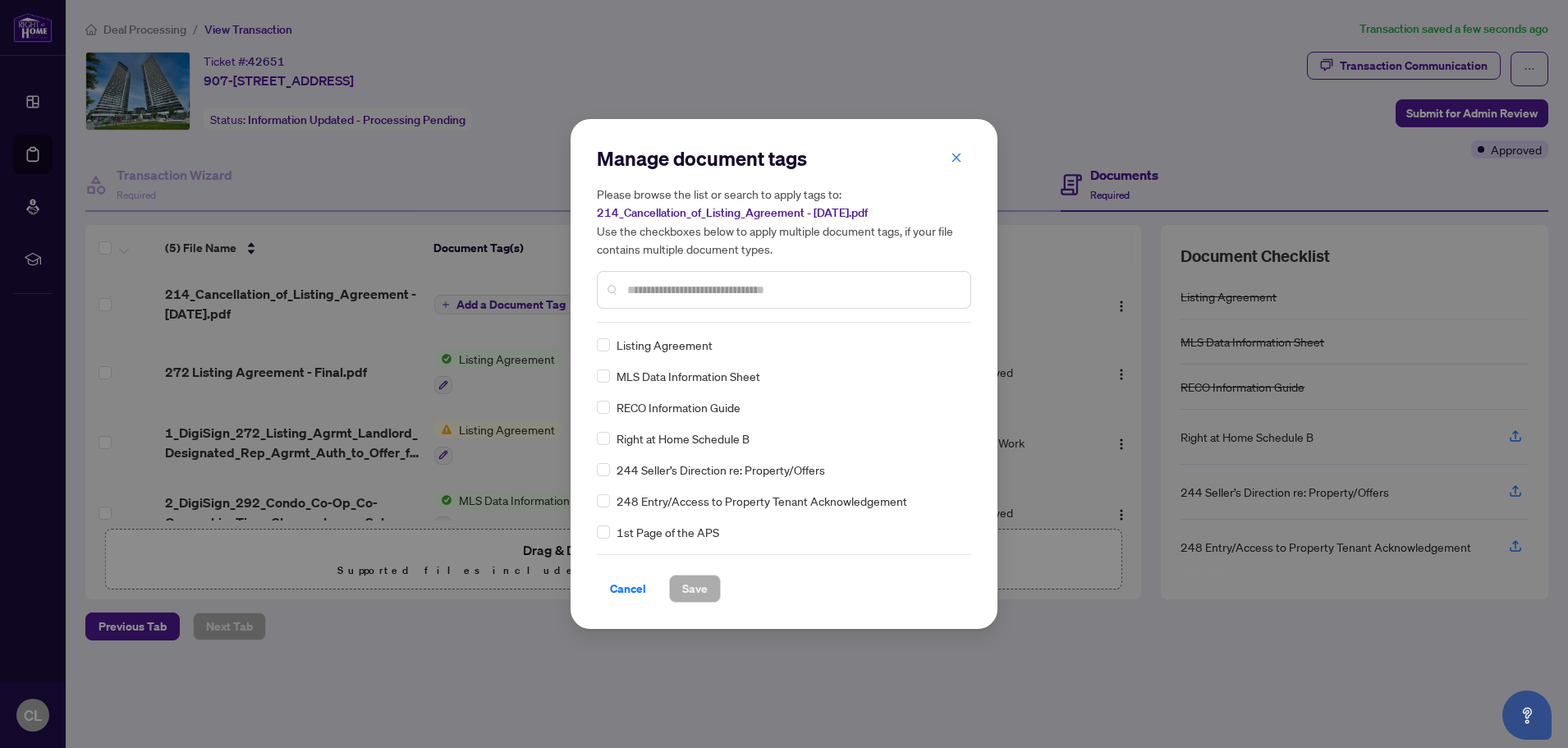
click at [681, 287] on input "text" at bounding box center [792, 290] width 330 height 18
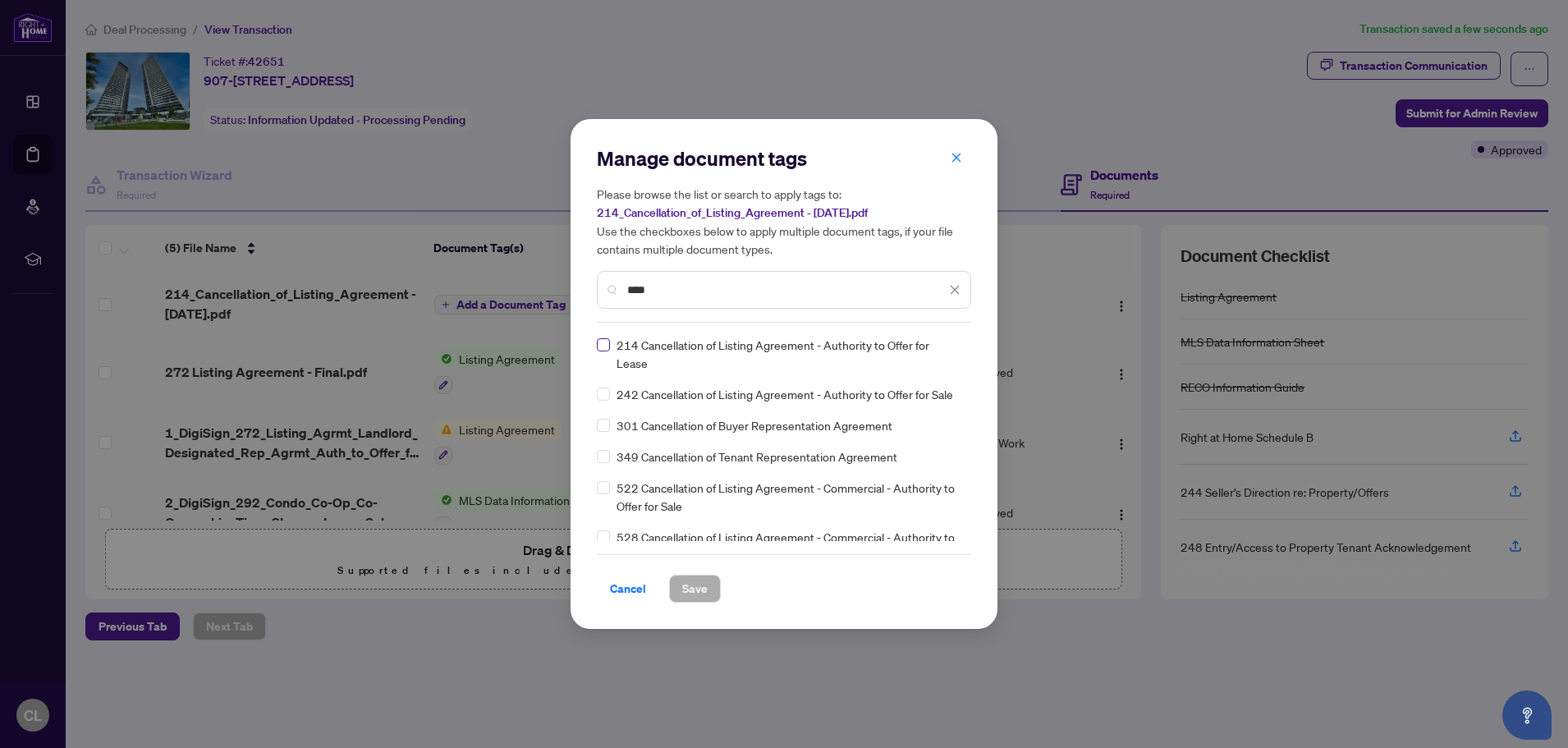
type input "****"
click at [693, 588] on span "Save" at bounding box center [694, 588] width 25 height 26
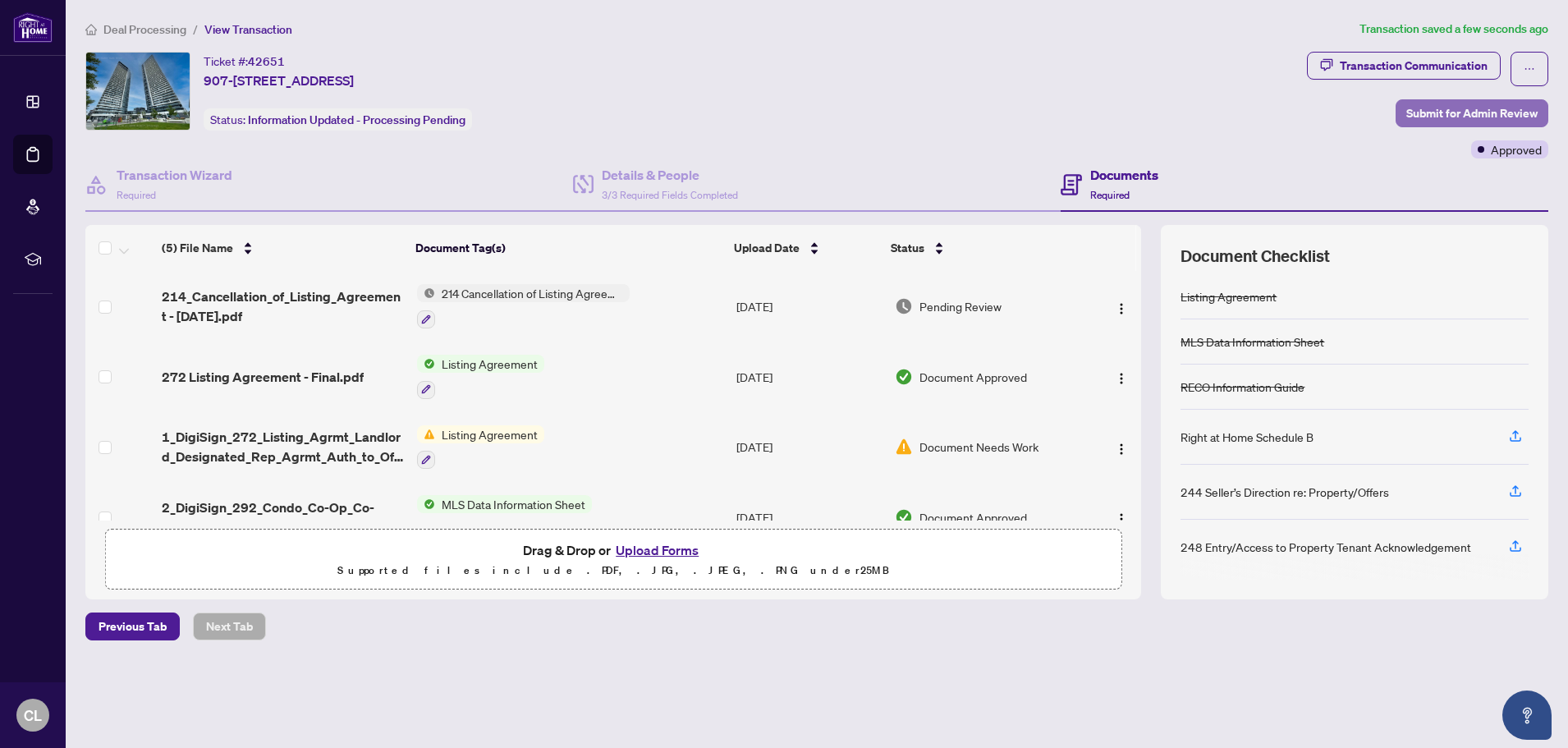
click at [1487, 112] on span "Submit for Admin Review" at bounding box center [1472, 113] width 131 height 26
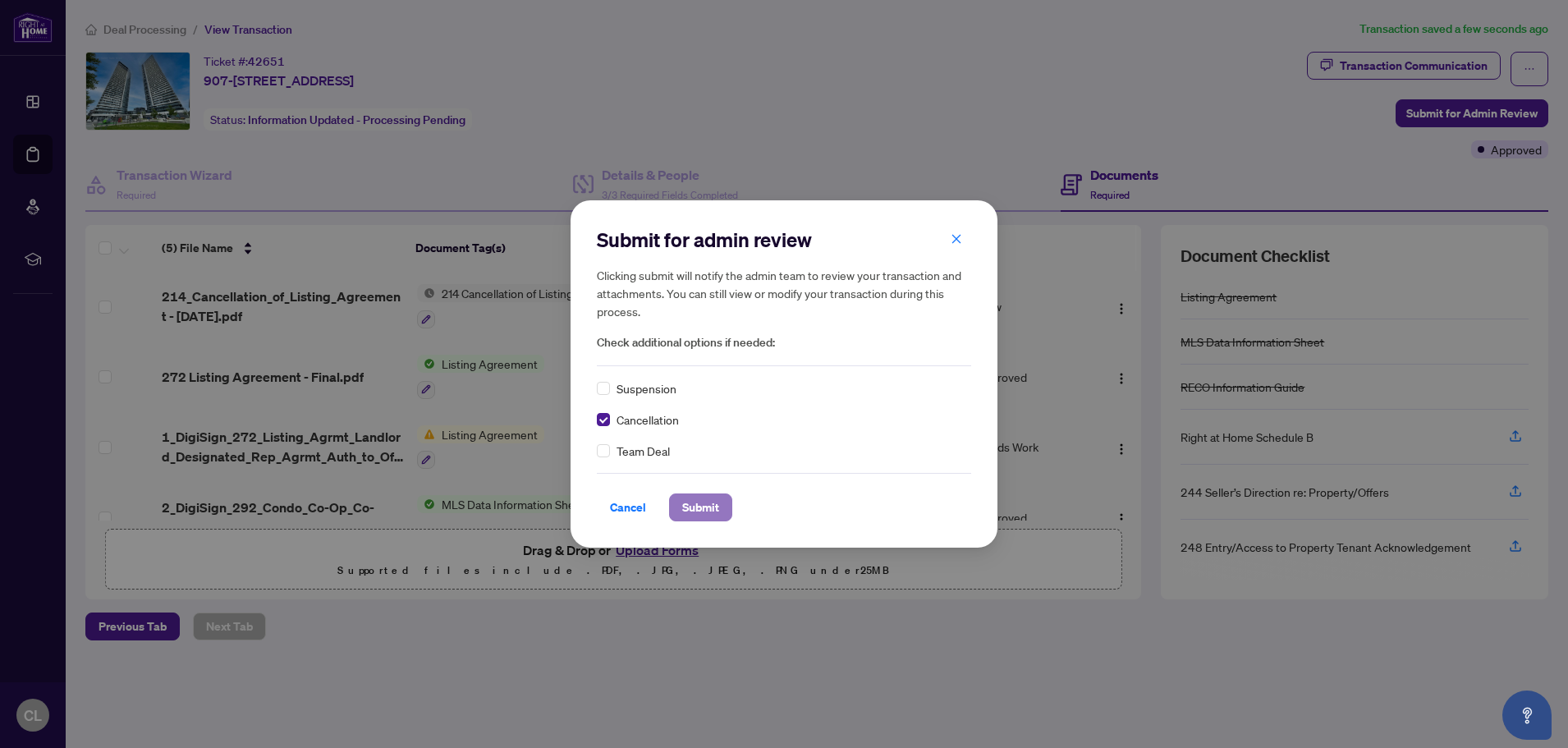
click at [688, 509] on span "Submit" at bounding box center [700, 507] width 37 height 26
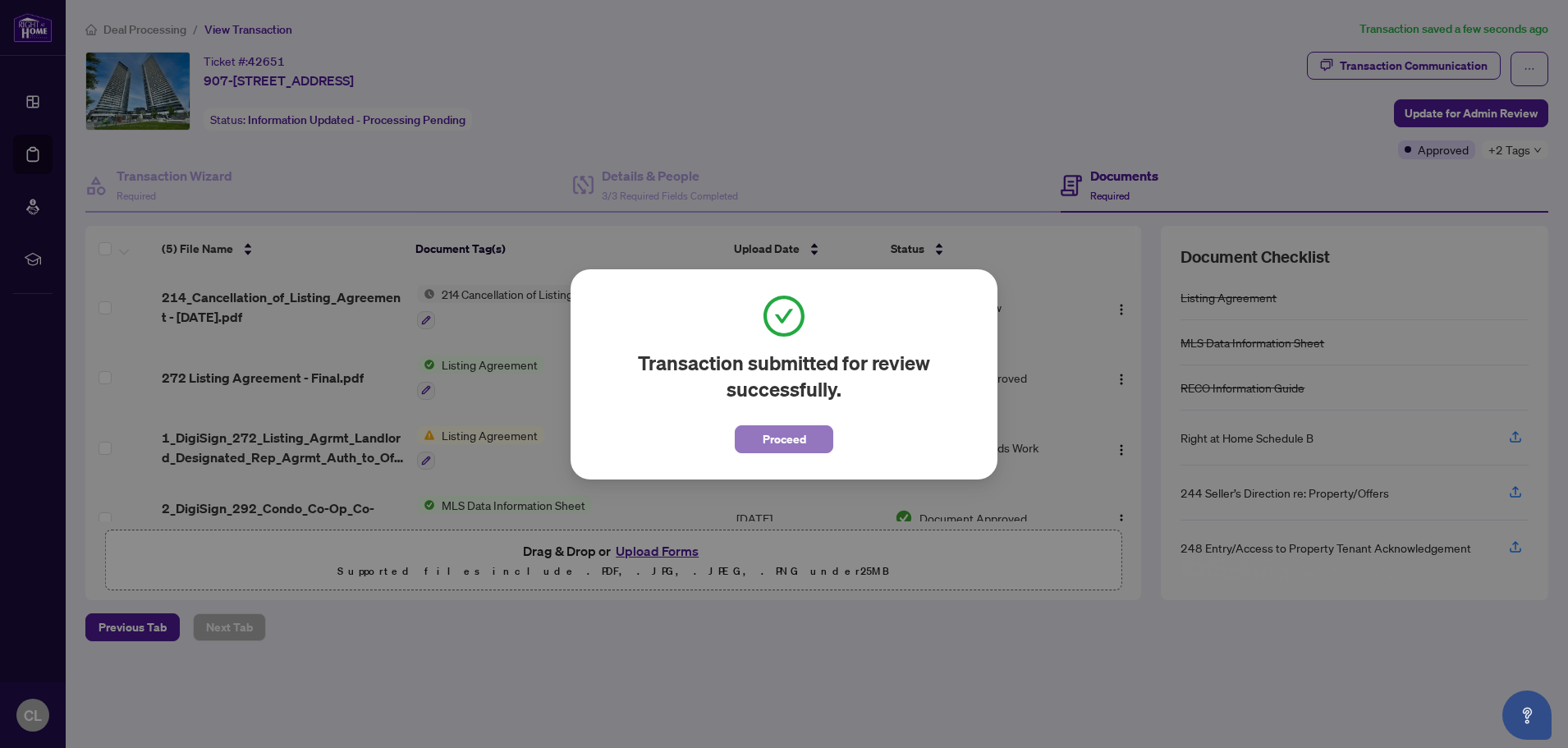
click at [775, 439] on span "Proceed" at bounding box center [784, 439] width 43 height 26
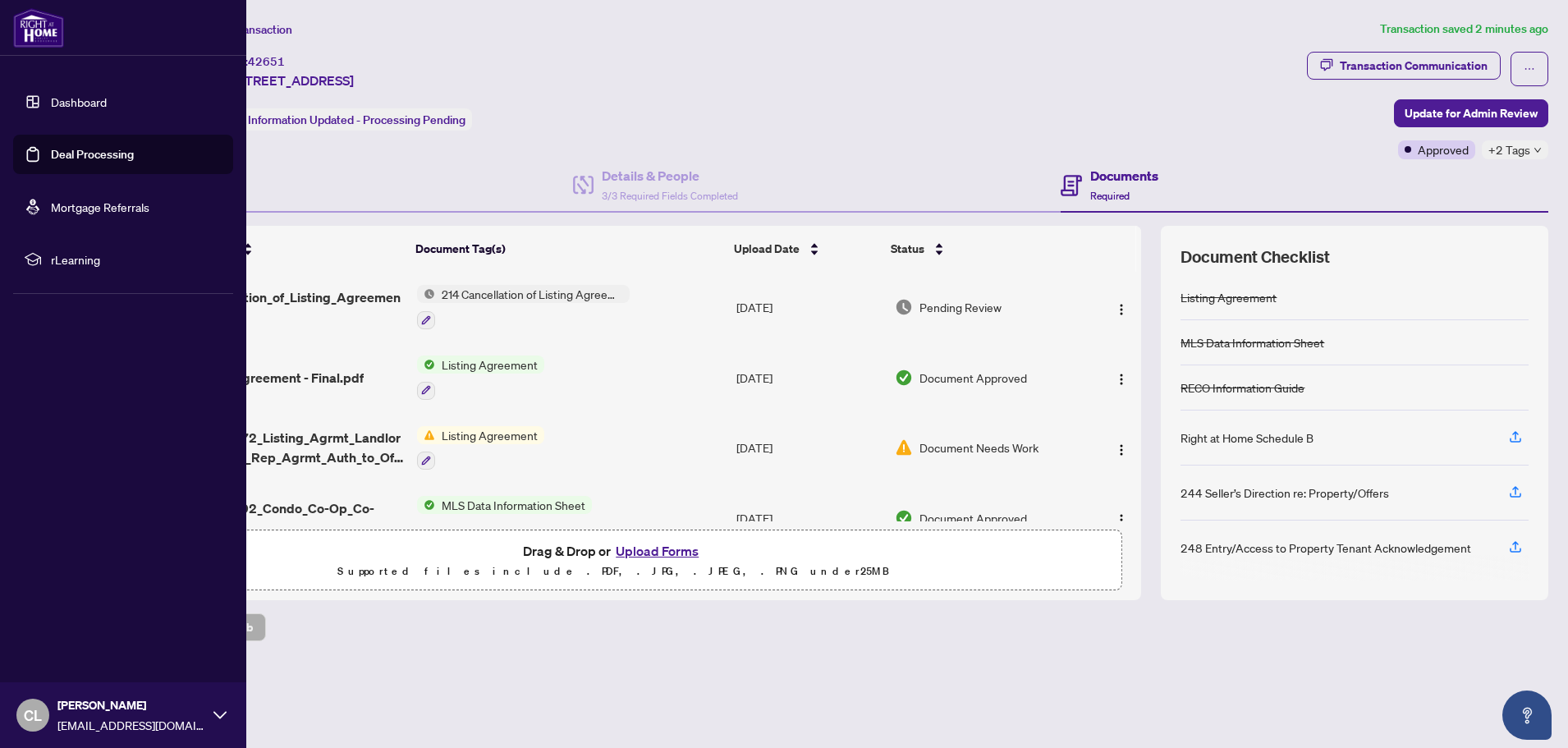
click at [80, 153] on link "Deal Processing" at bounding box center [93, 154] width 83 height 14
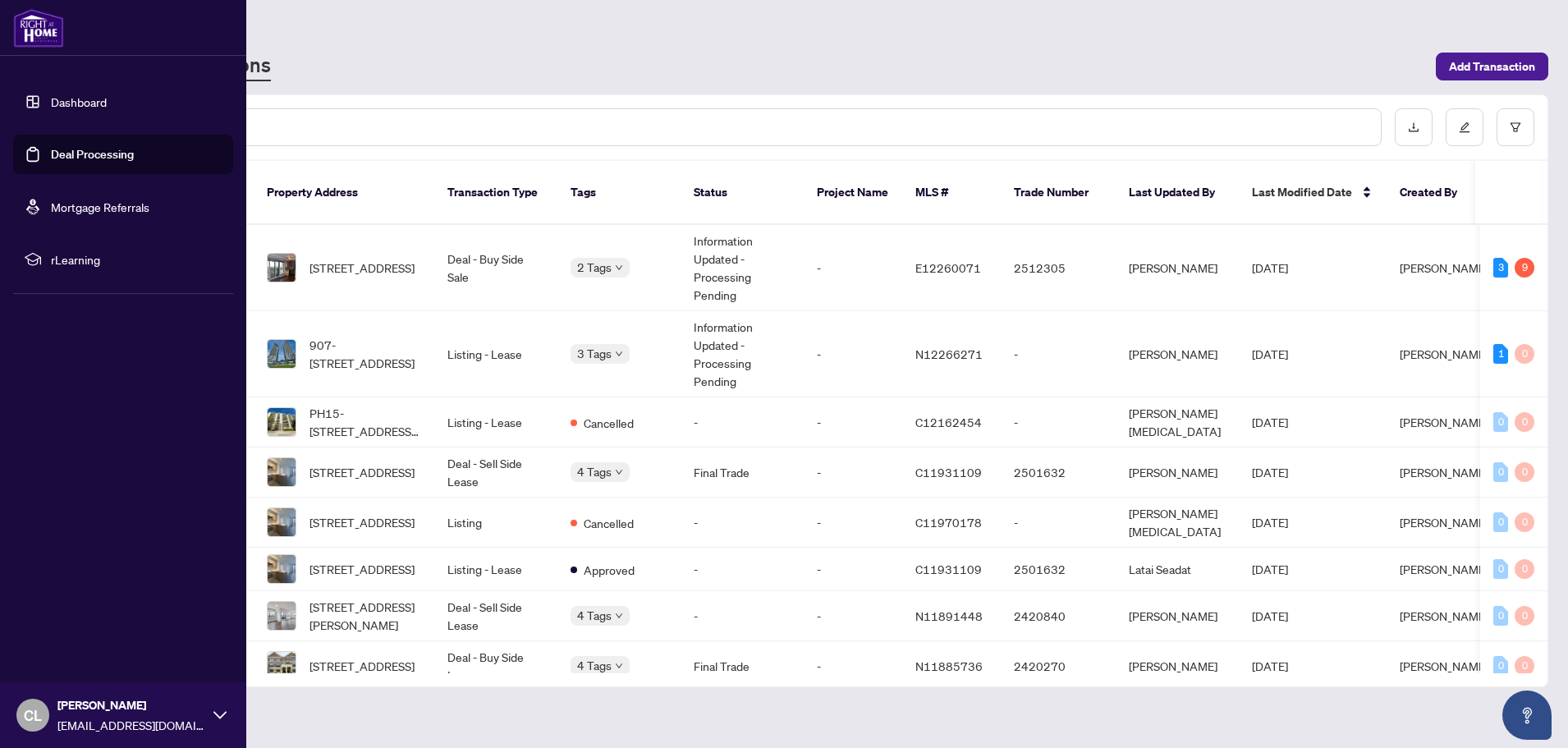
click at [213, 716] on icon at bounding box center [220, 715] width 14 height 14
click at [70, 616] on span "Logout" at bounding box center [66, 617] width 37 height 26
